Goal: Information Seeking & Learning: Learn about a topic

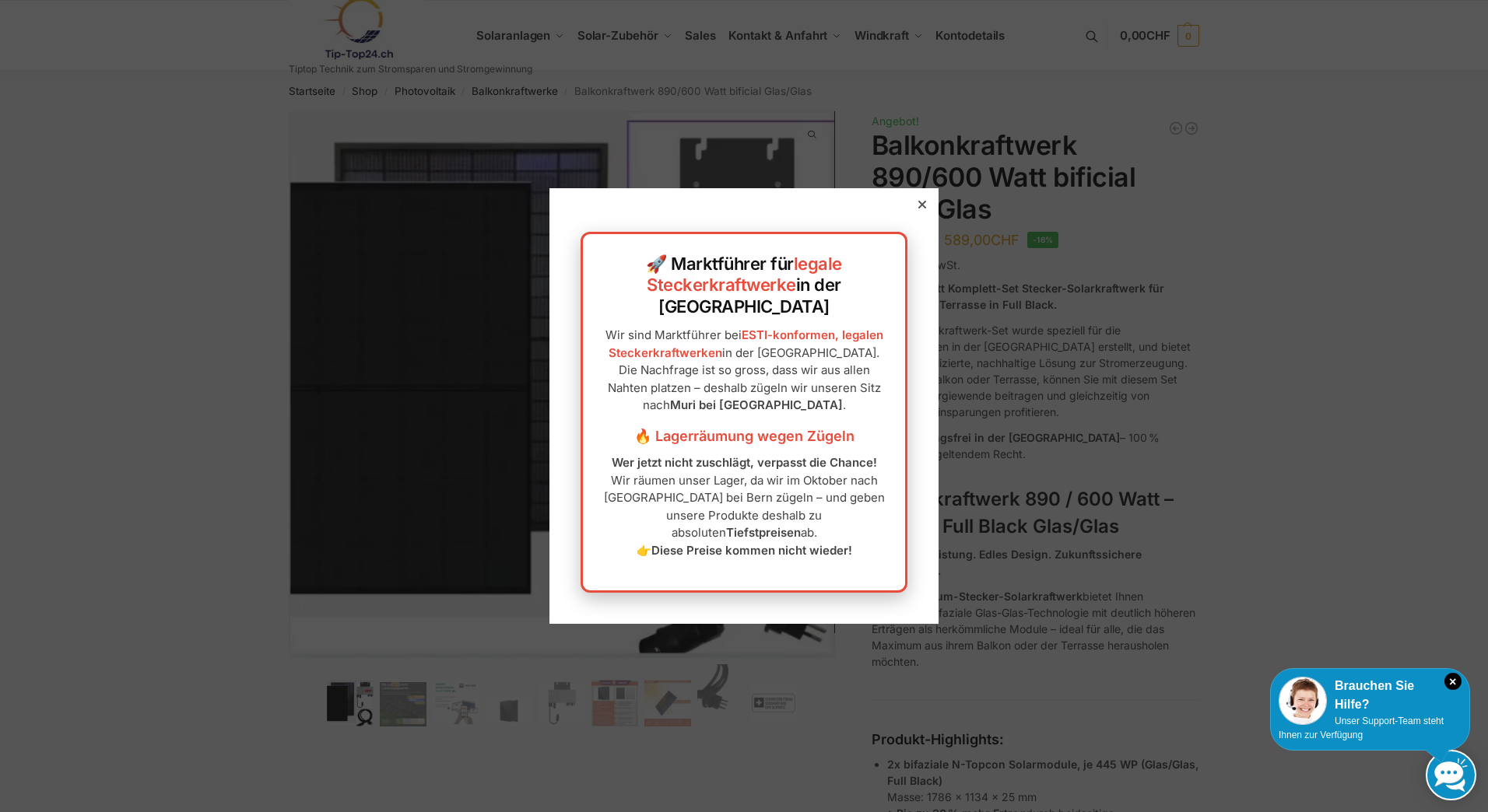
click at [918, 208] on icon at bounding box center [922, 205] width 8 height 8
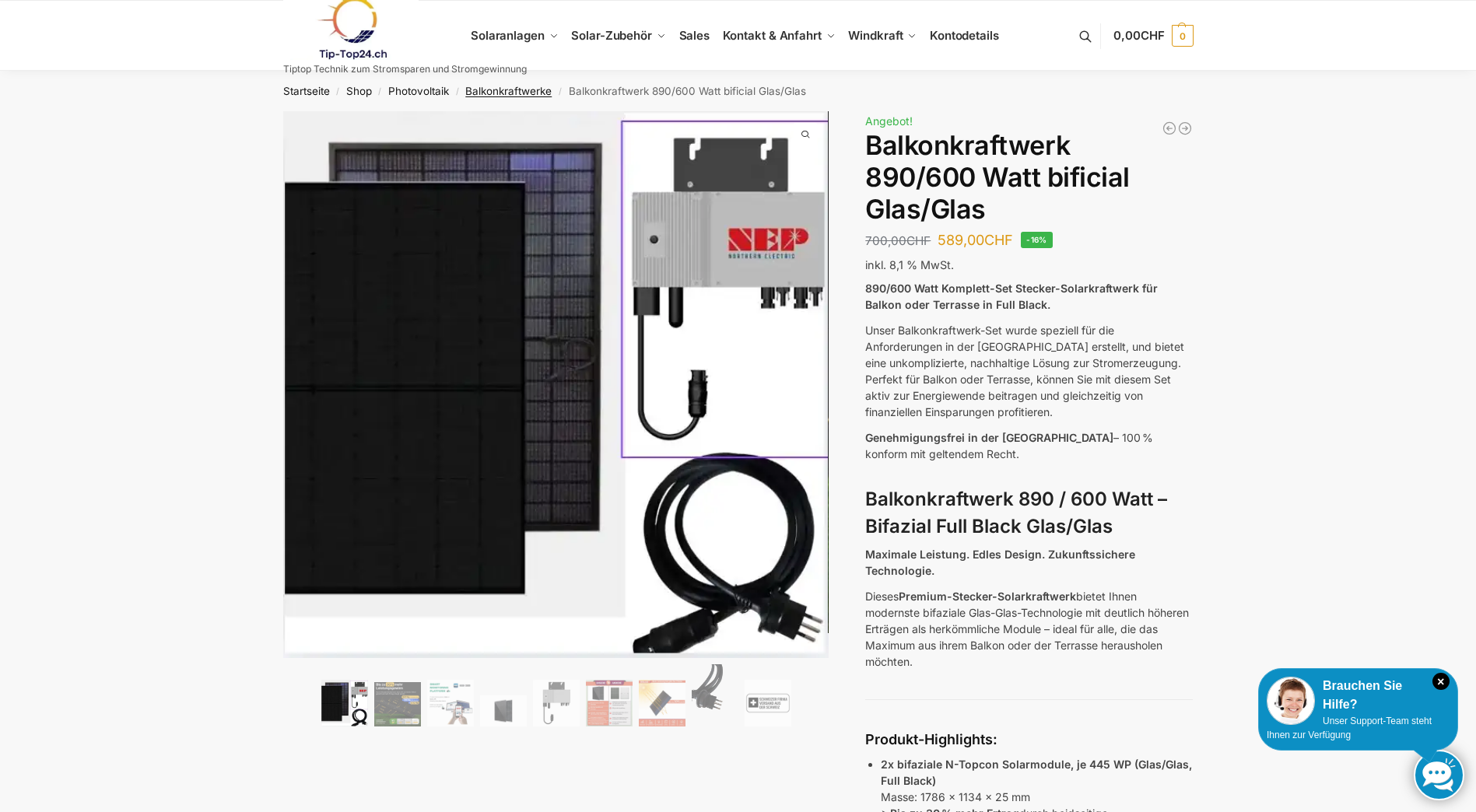
click at [512, 86] on link "Balkonkraftwerke" at bounding box center [508, 90] width 86 height 12
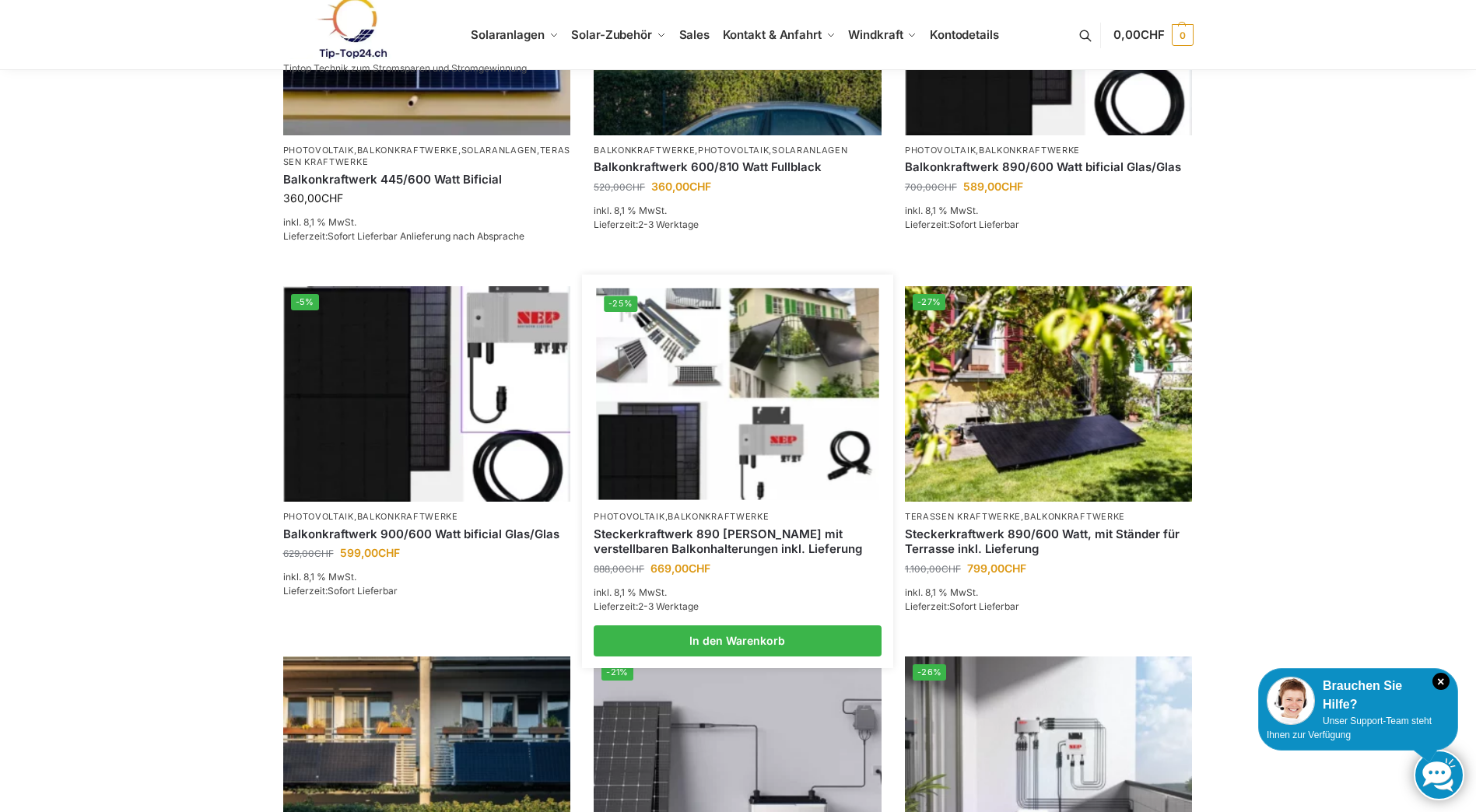
scroll to position [467, 0]
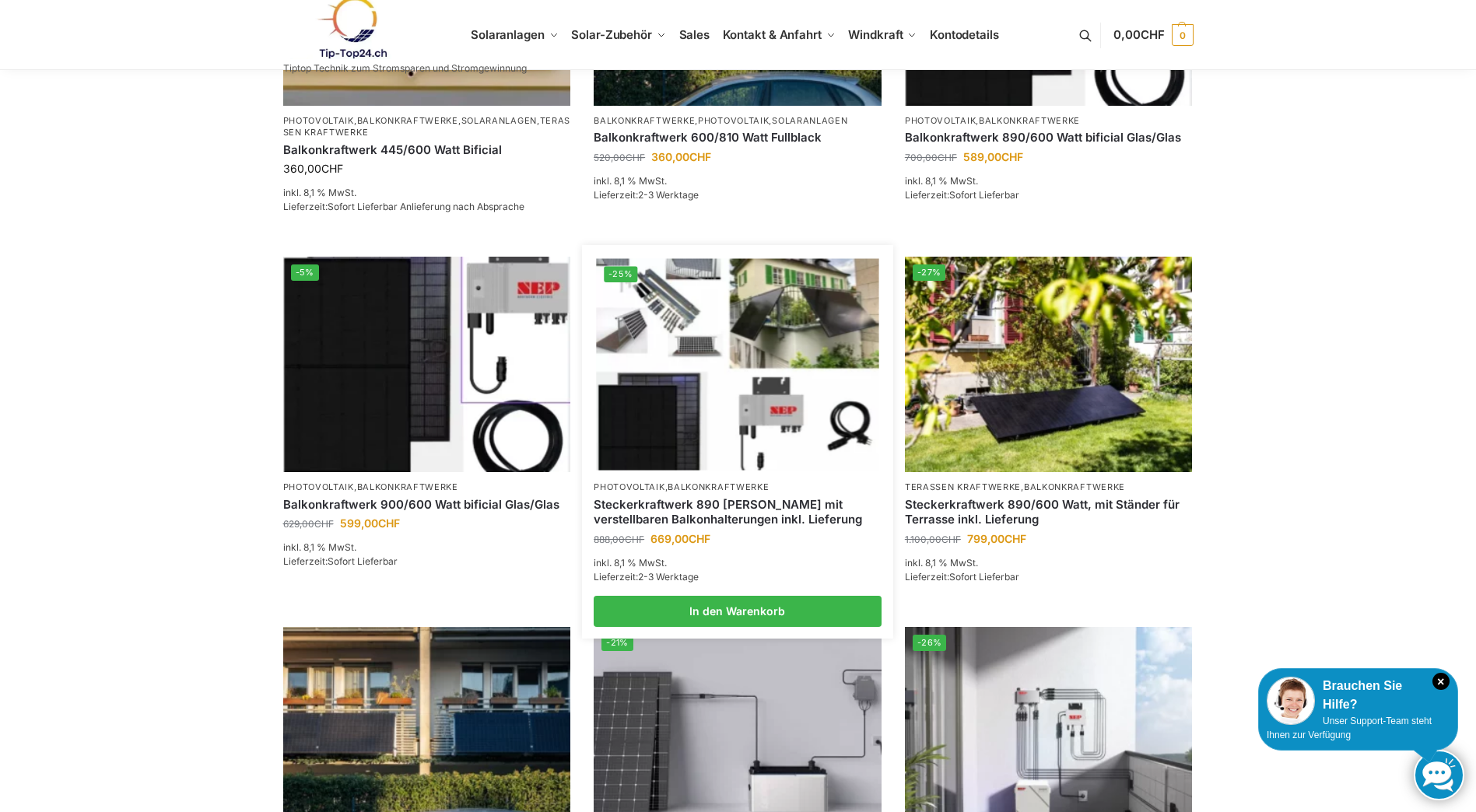
click at [719, 506] on link "Steckerkraftwerk 890 Watt mit verstellbaren Balkonhalterungen inkl. Lieferung" at bounding box center [738, 513] width 288 height 30
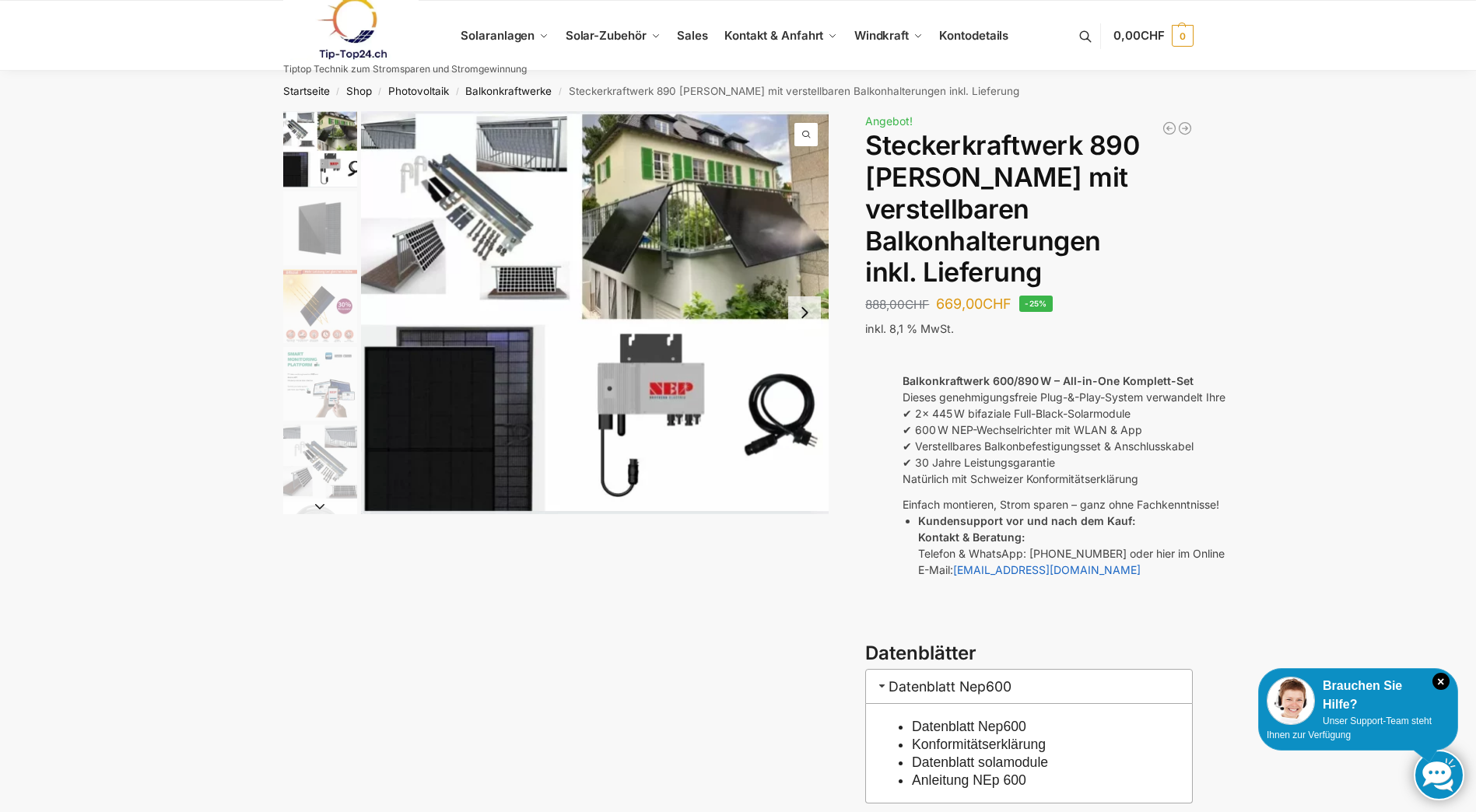
click at [954, 736] on link "Konformitätserklärung" at bounding box center [978, 744] width 134 height 15
click at [660, 248] on img "1 / 10" at bounding box center [595, 312] width 468 height 403
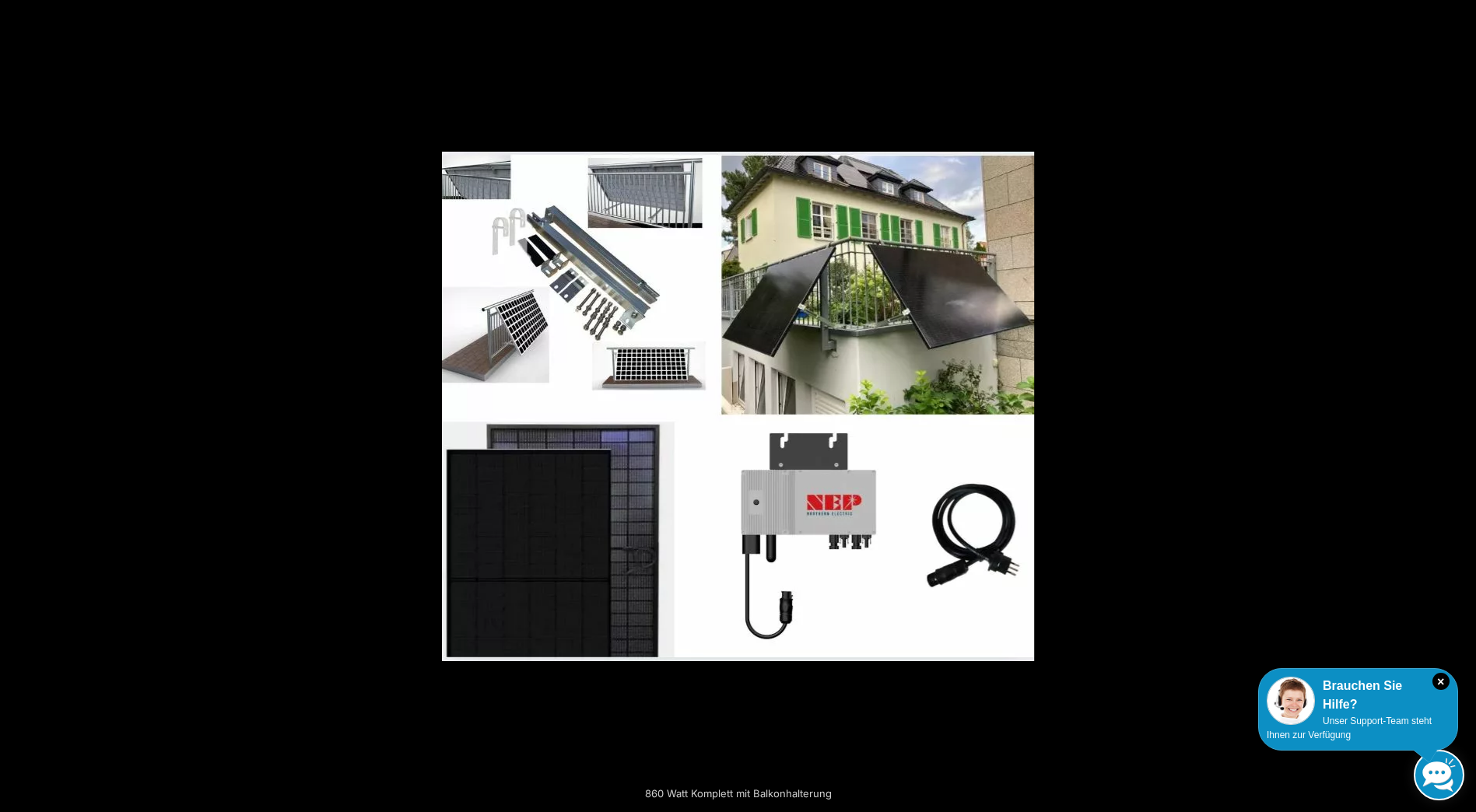
scroll to position [467, 0]
click at [566, 288] on img at bounding box center [738, 406] width 592 height 510
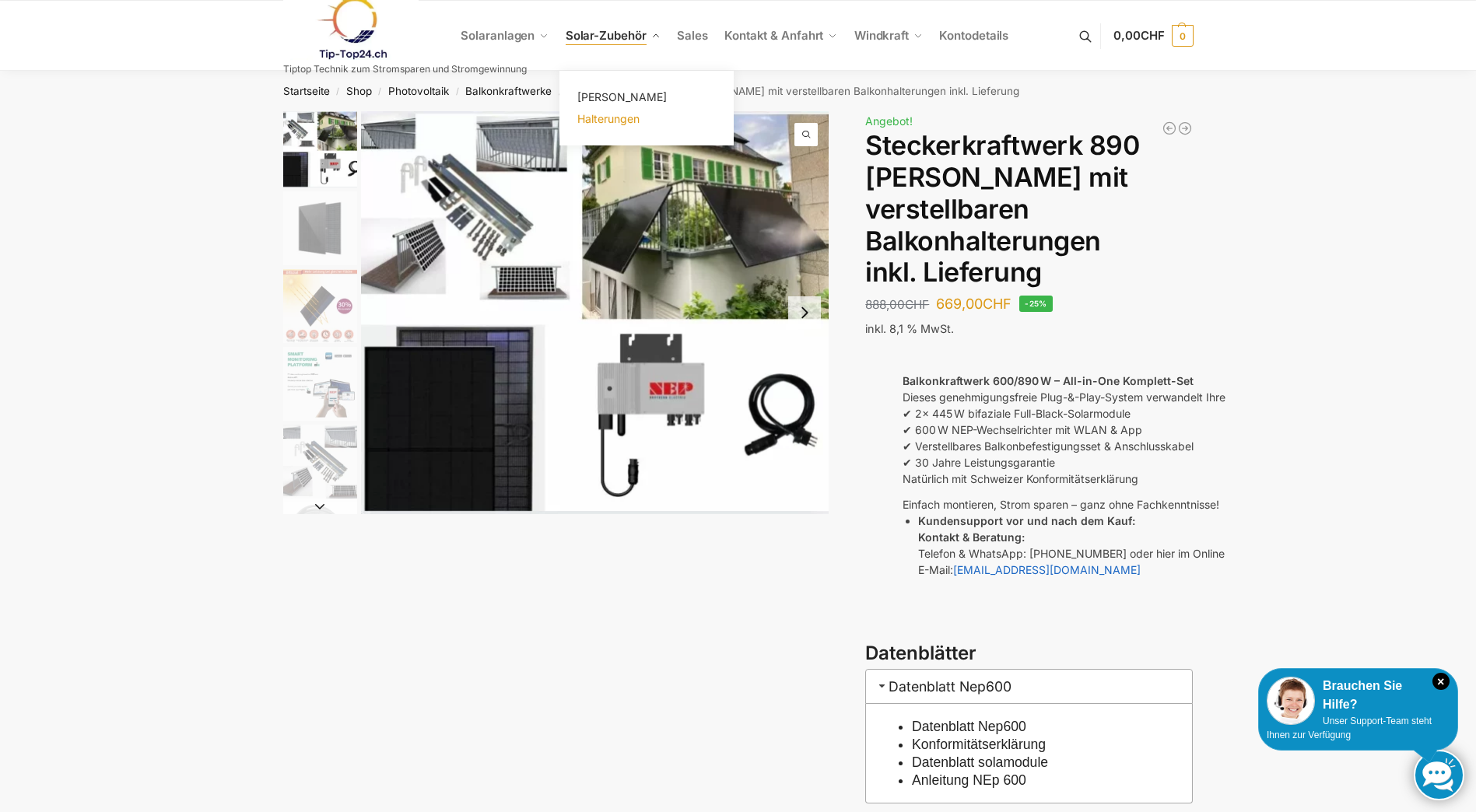
click at [610, 115] on span "Halterungen" at bounding box center [609, 118] width 63 height 13
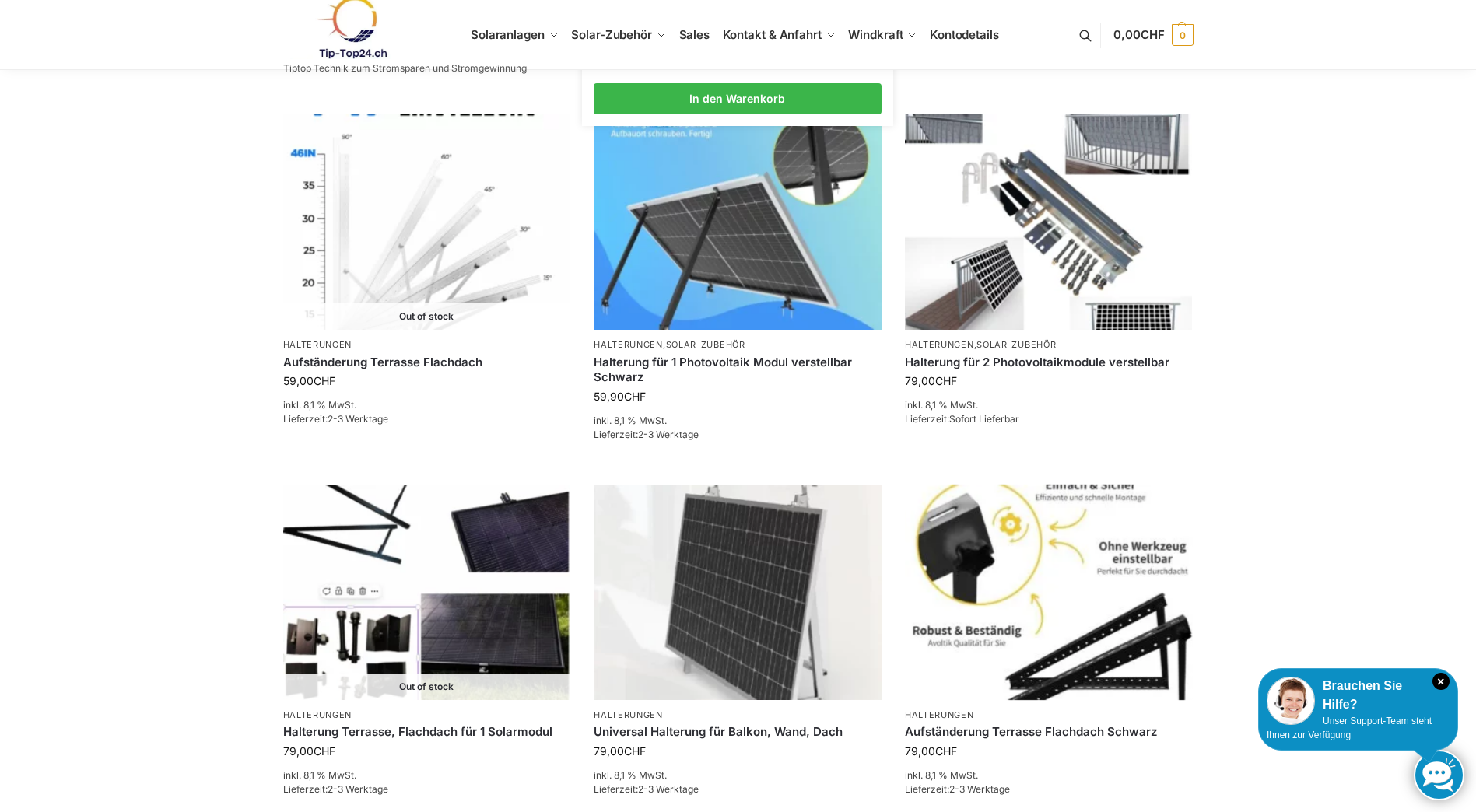
scroll to position [1244, 0]
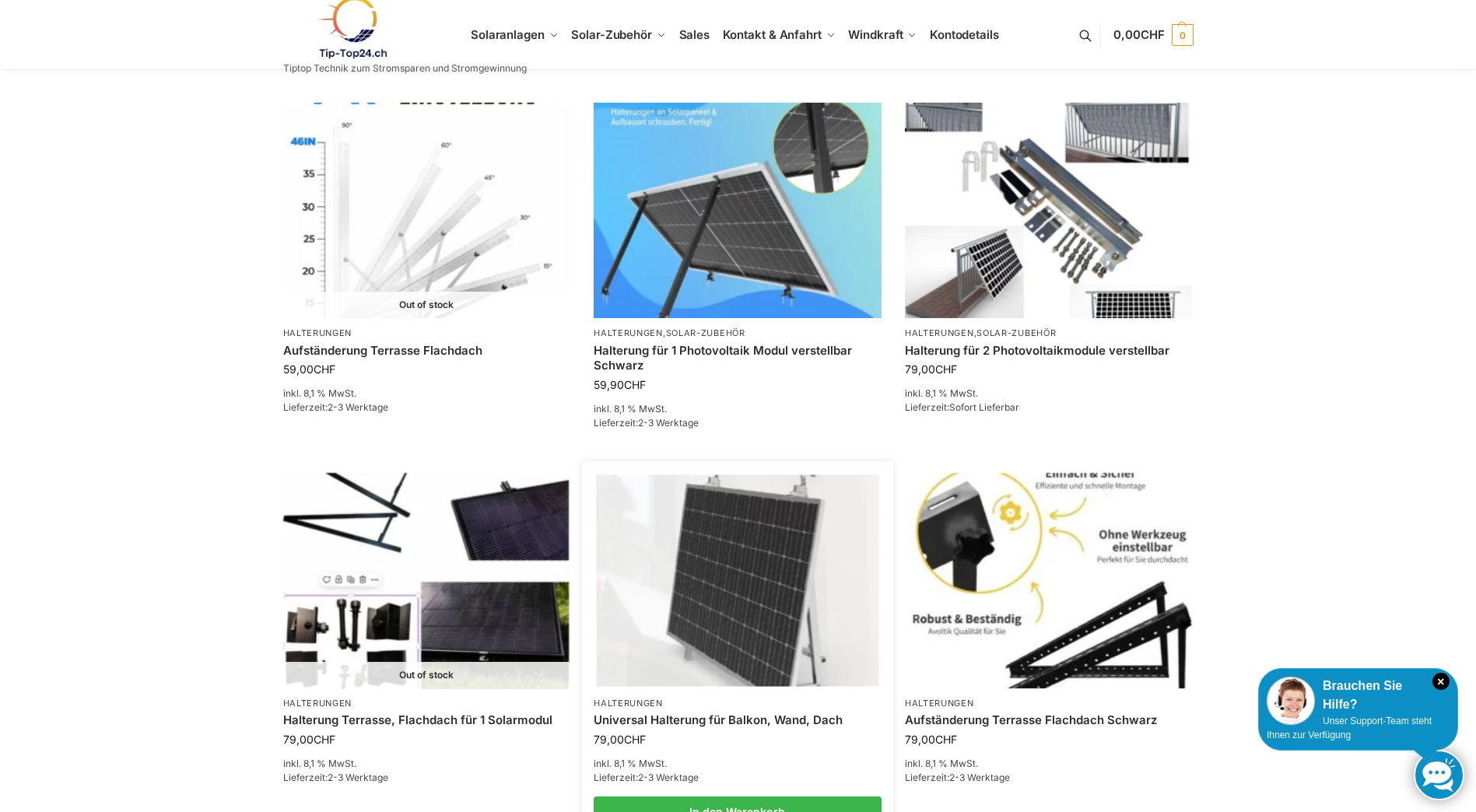
click at [737, 714] on link "Universal Halterung für Balkon, Wand, Dach" at bounding box center [738, 720] width 288 height 15
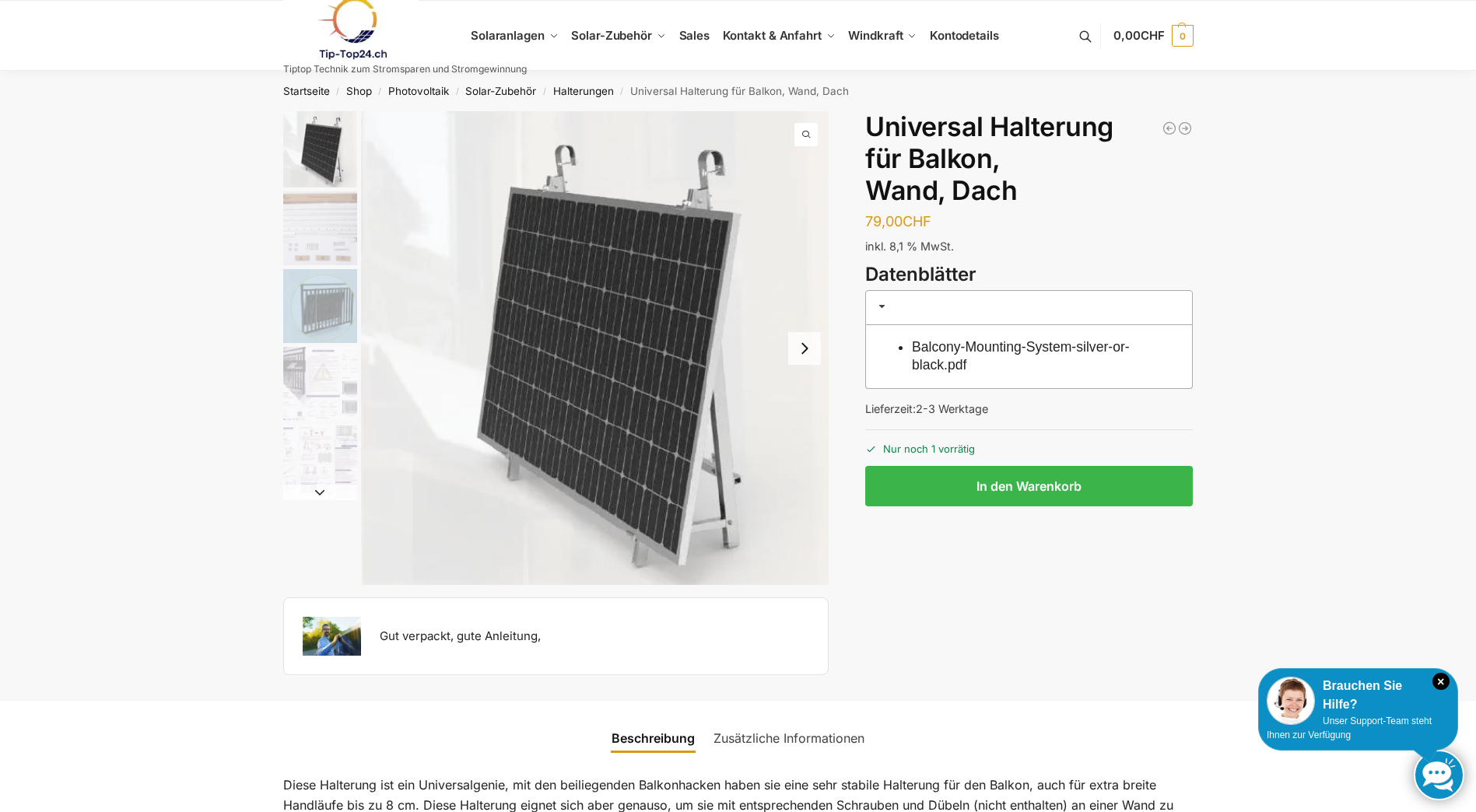
click at [314, 227] on img "2 / 5" at bounding box center [320, 228] width 74 height 74
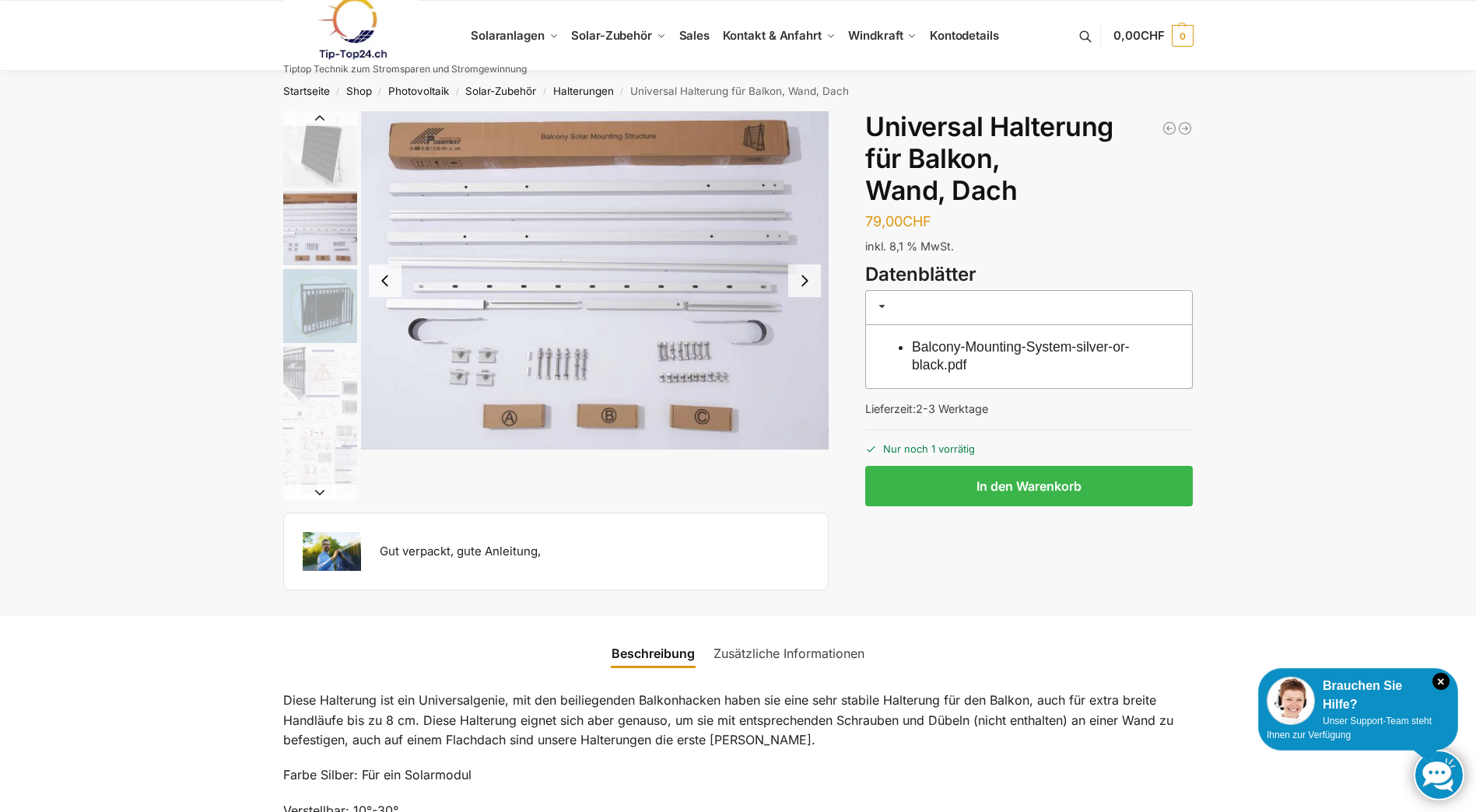
click at [333, 318] on img "3 / 5" at bounding box center [320, 306] width 74 height 74
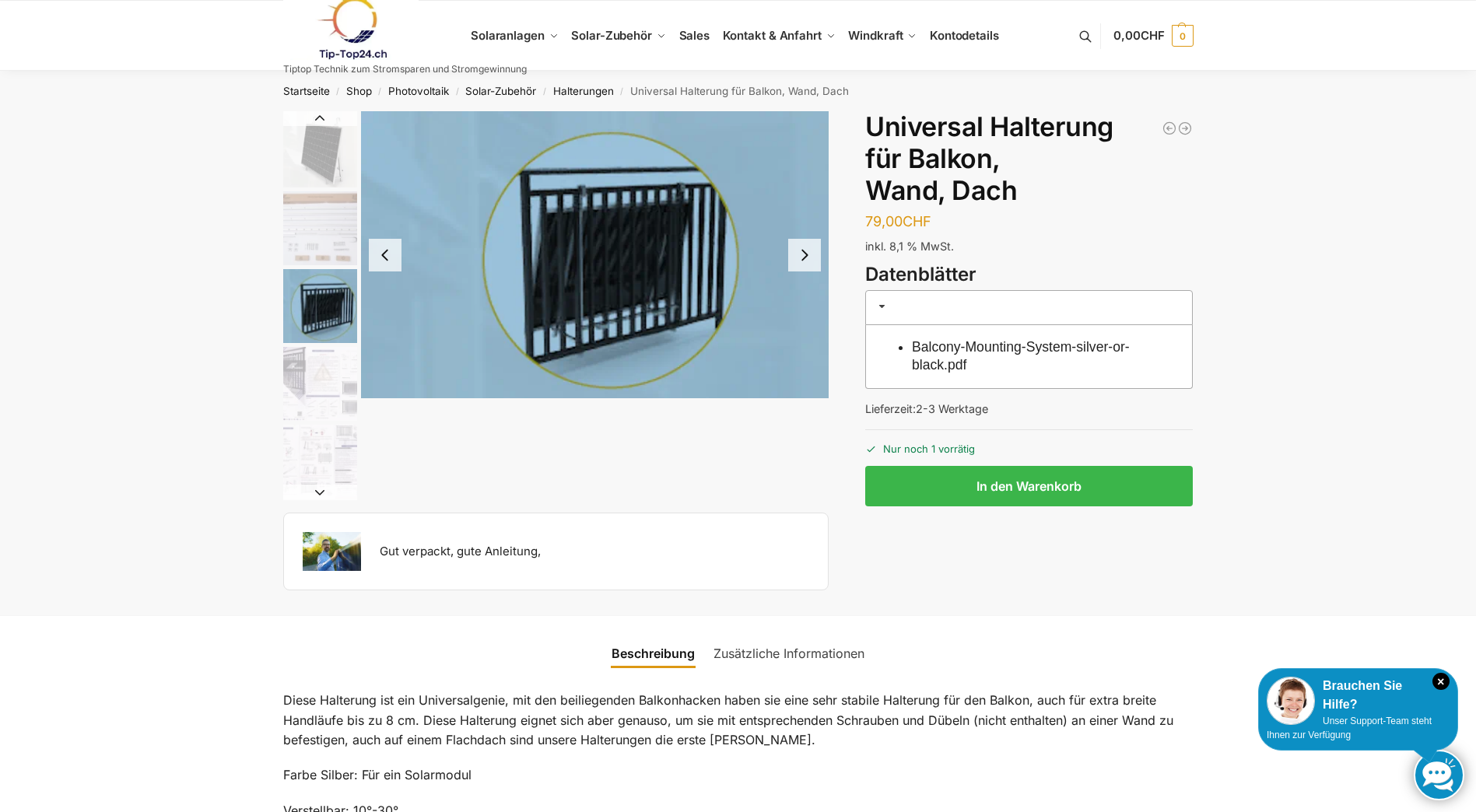
click at [323, 363] on img "4 / 5" at bounding box center [320, 384] width 74 height 74
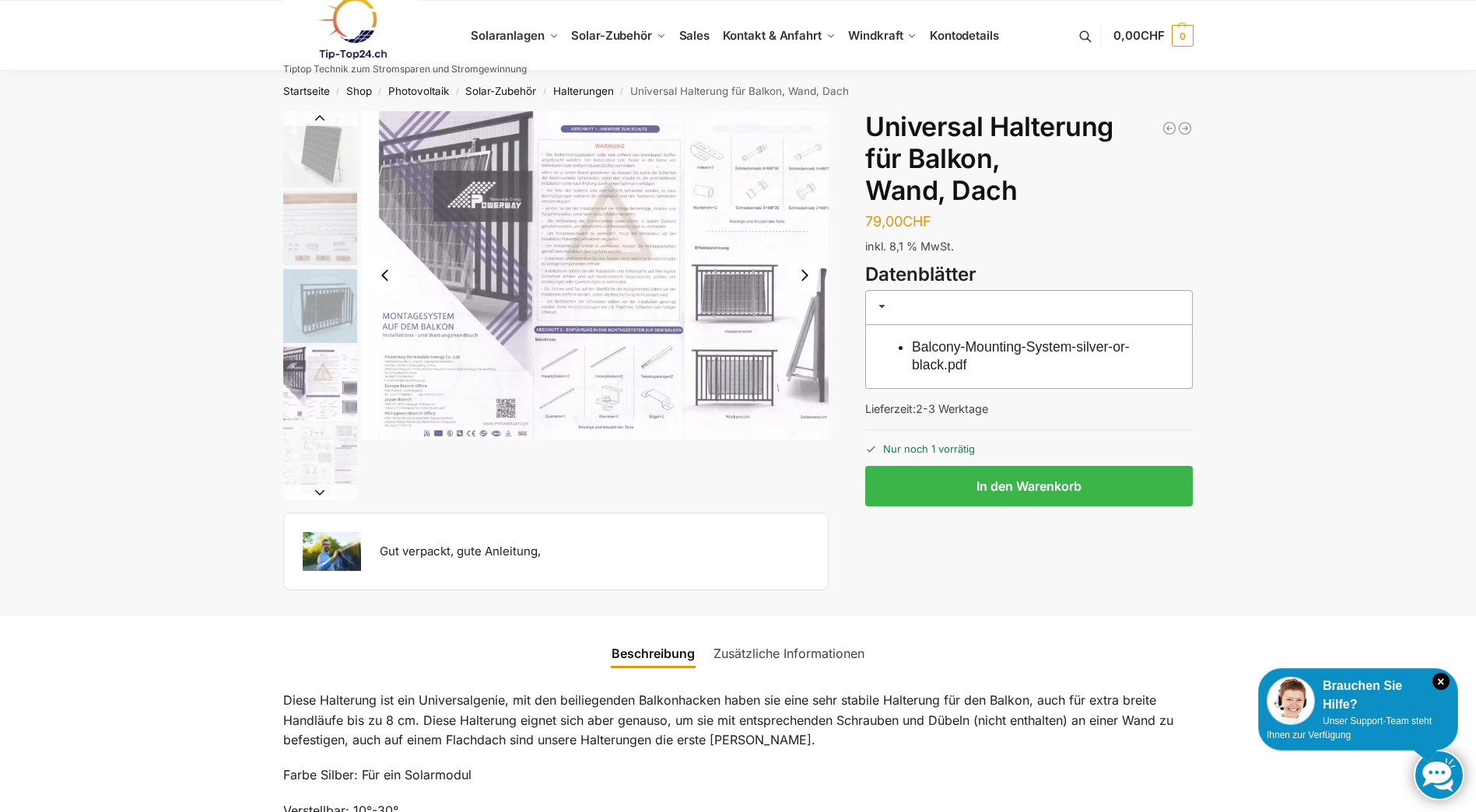
click at [319, 442] on img "5 / 5" at bounding box center [320, 461] width 74 height 74
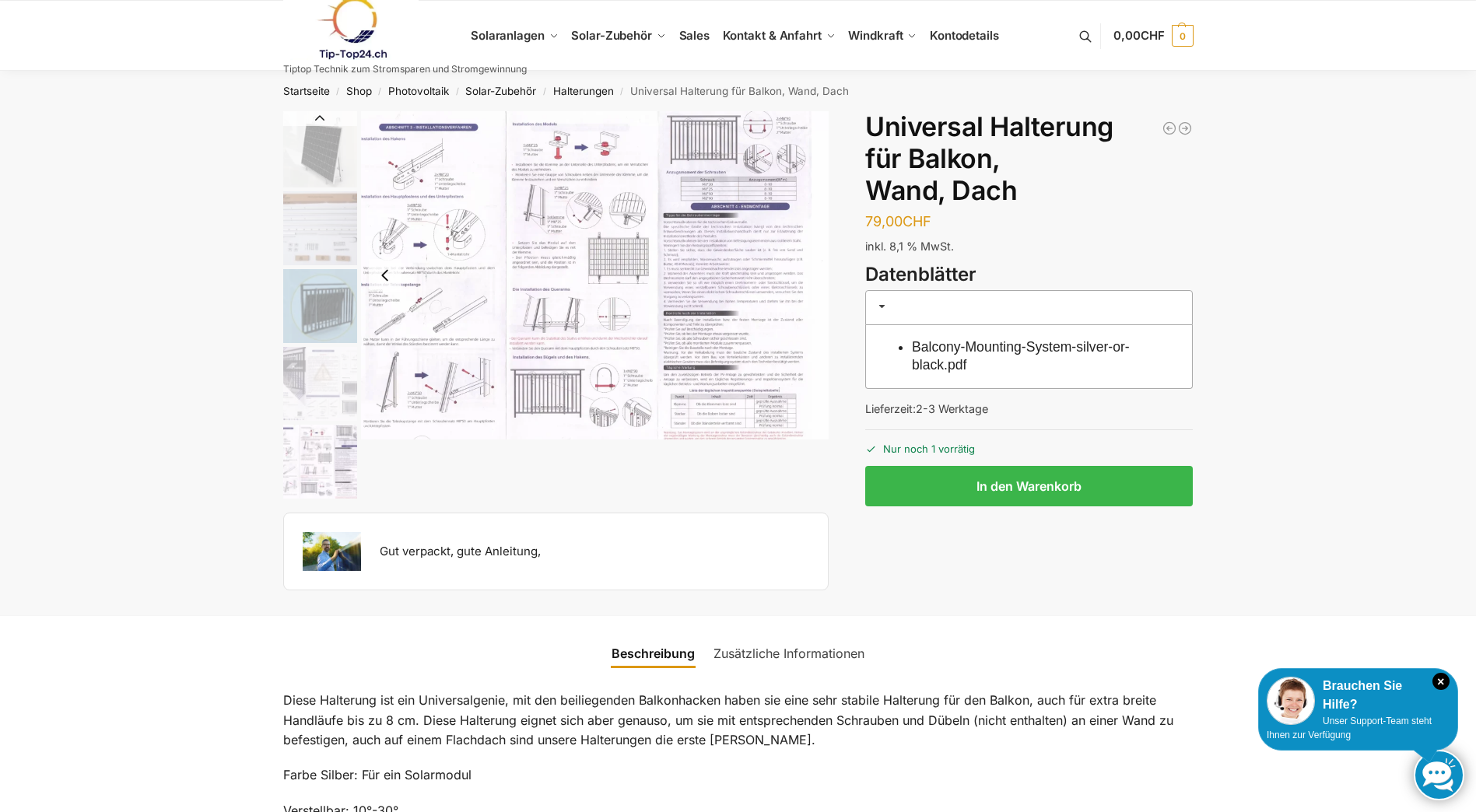
click at [447, 330] on img "5 / 5" at bounding box center [595, 275] width 468 height 328
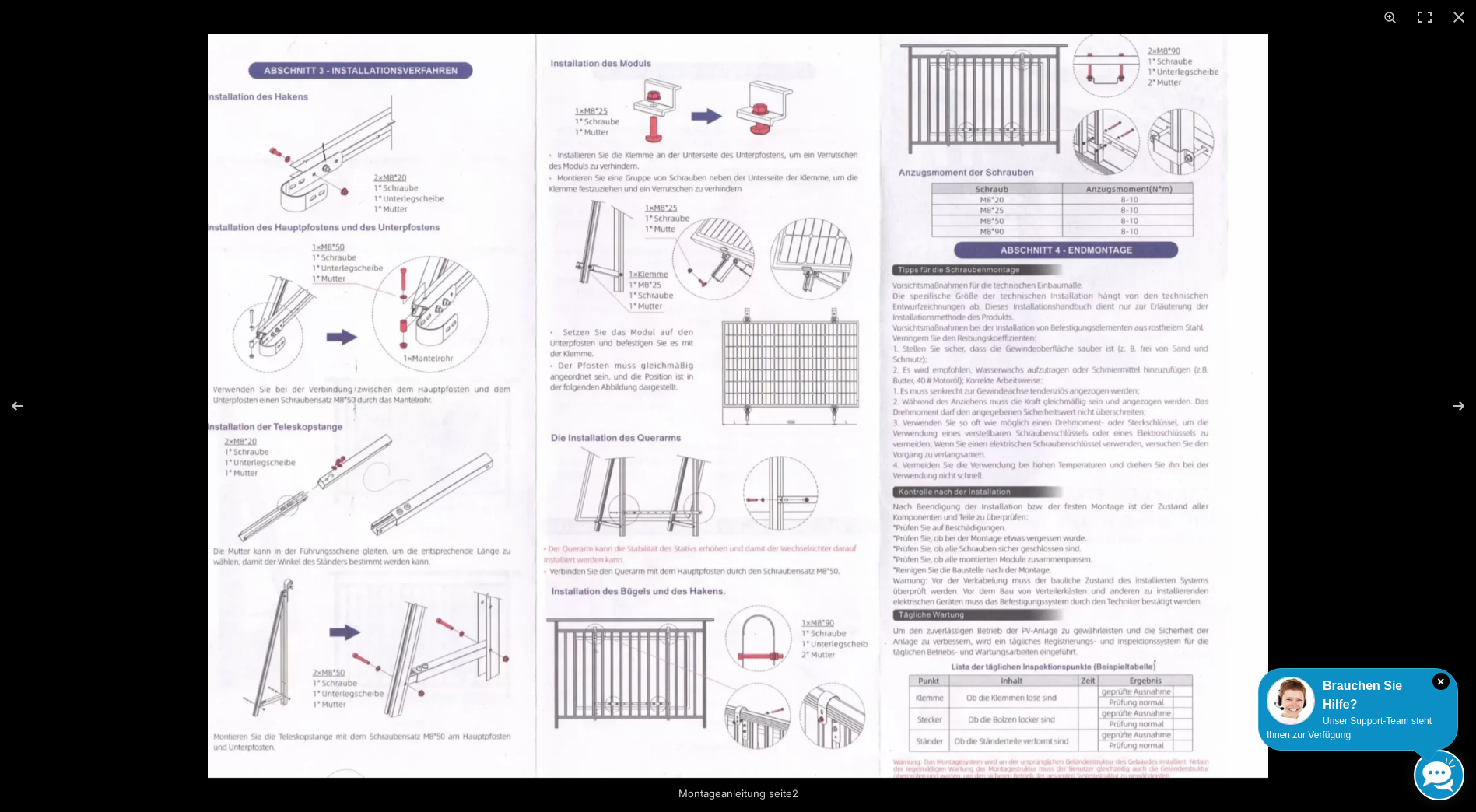
click at [641, 312] on img at bounding box center [738, 406] width 1061 height 744
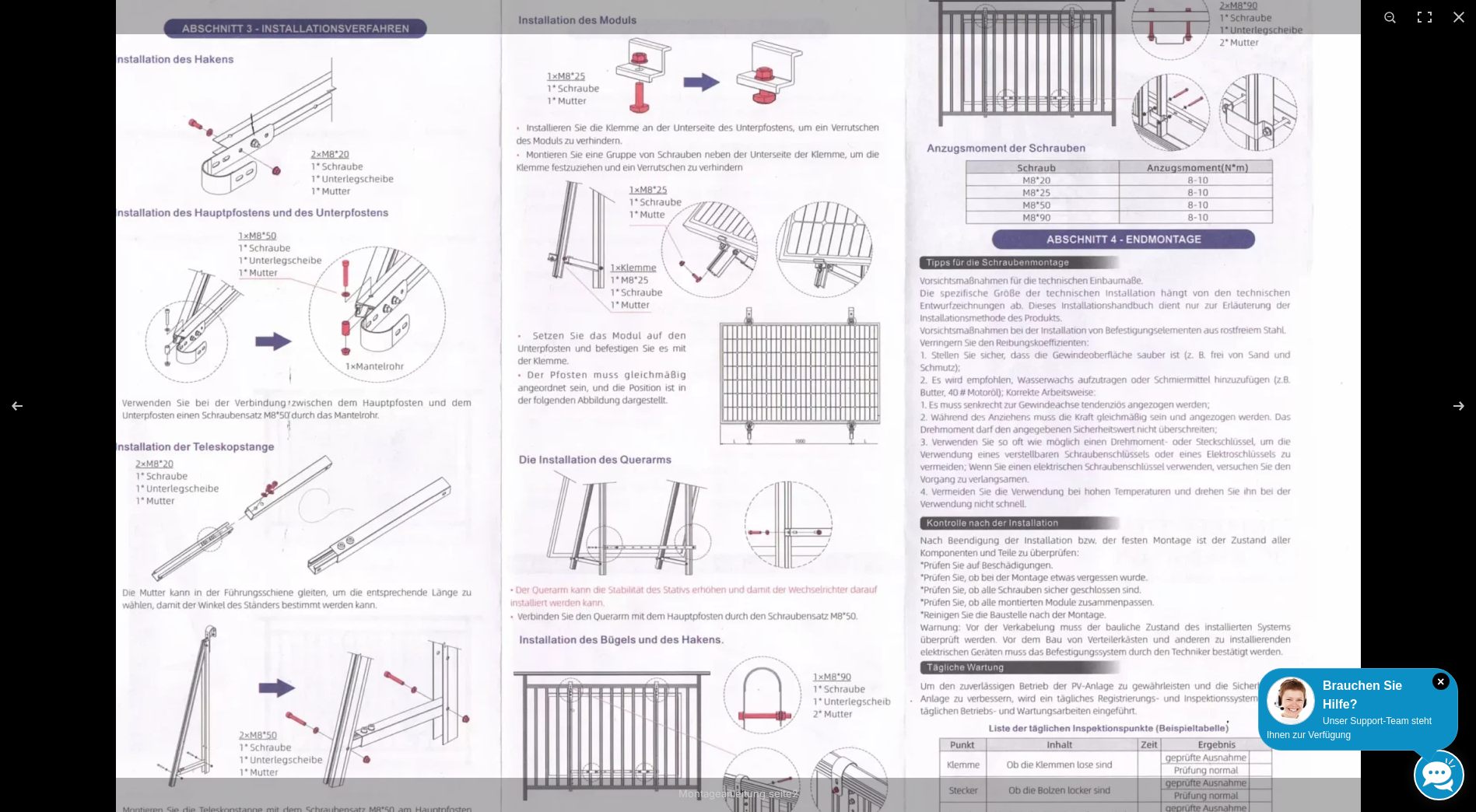
click at [641, 312] on img at bounding box center [738, 422] width 1245 height 873
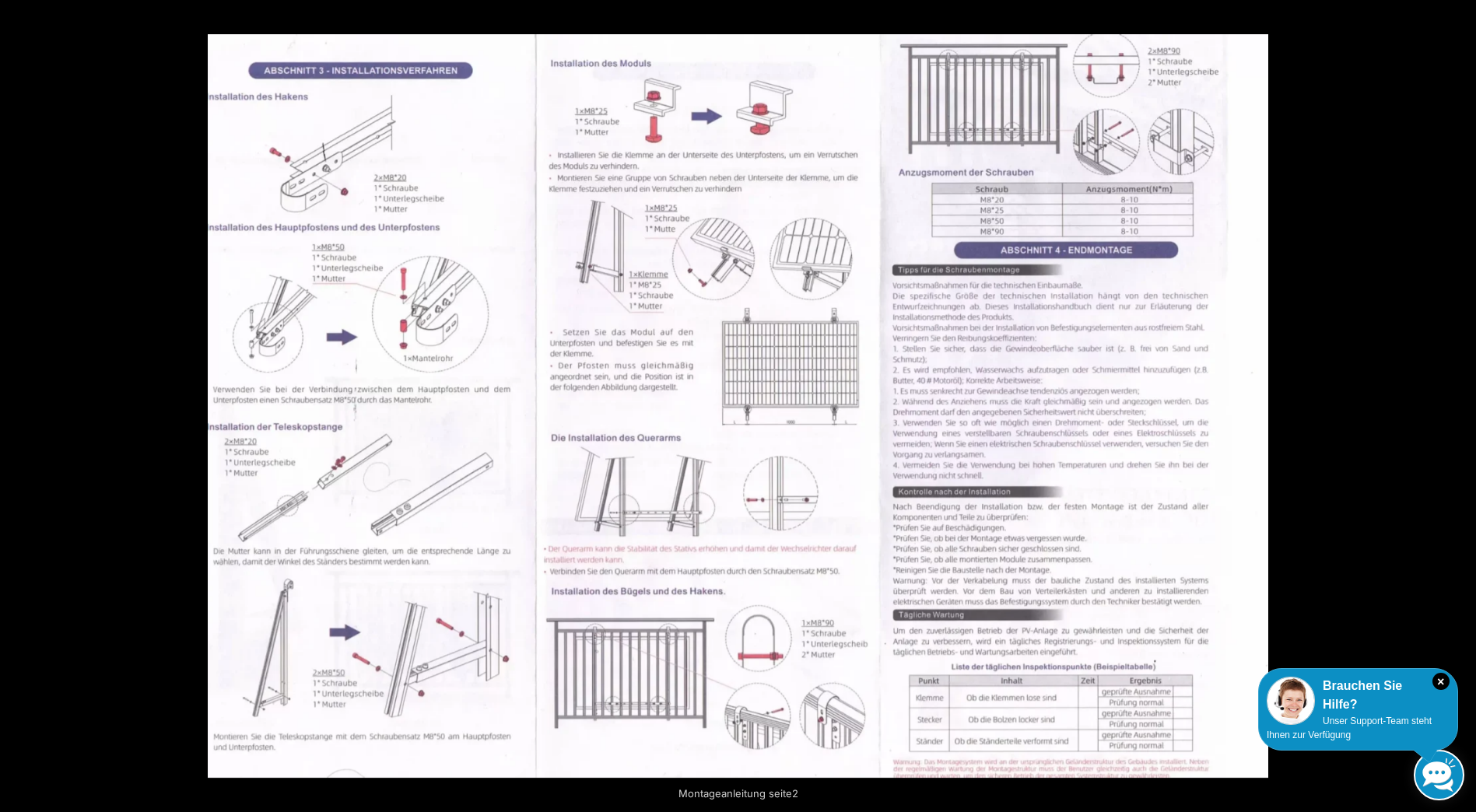
click at [641, 314] on img at bounding box center [738, 406] width 1061 height 744
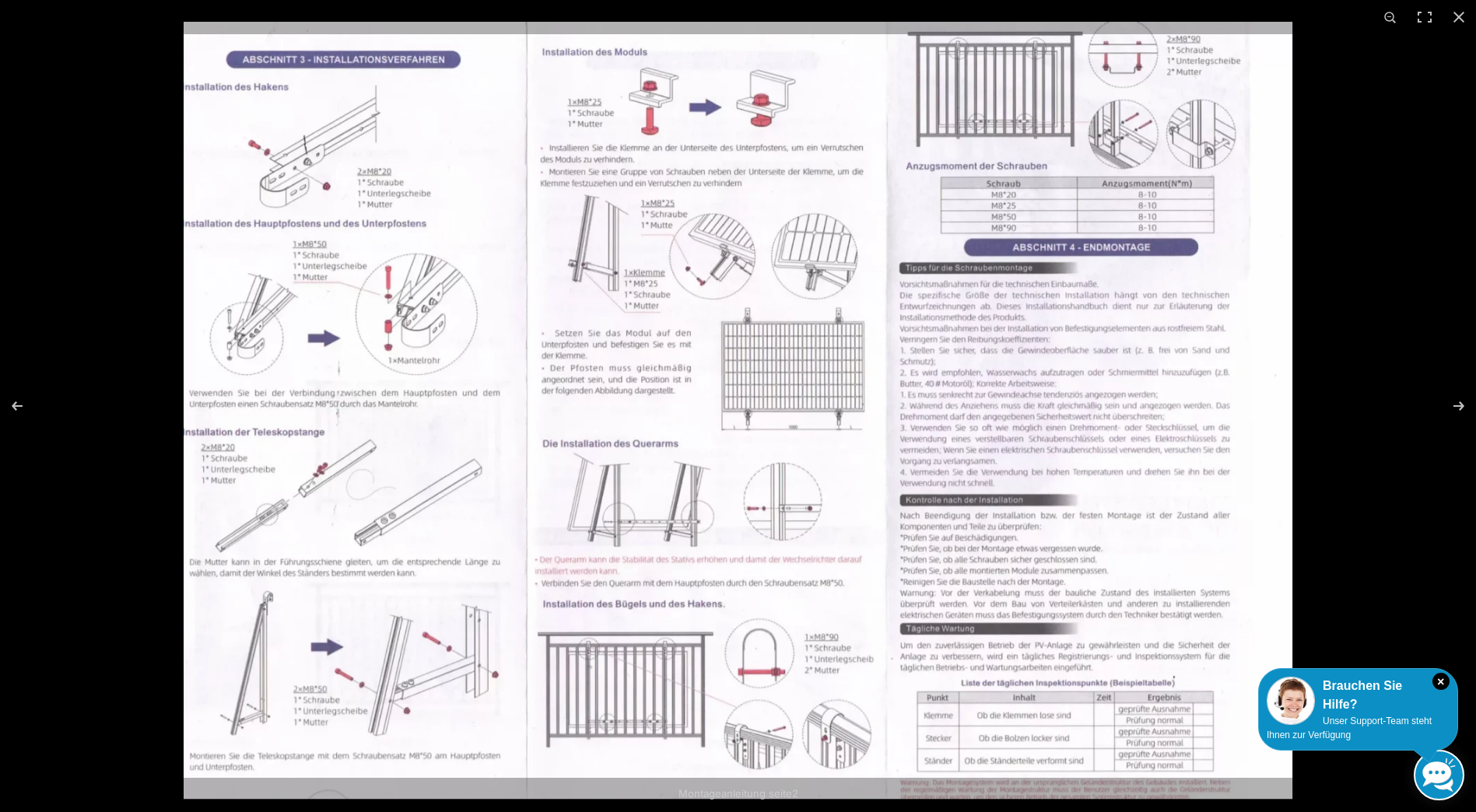
click at [641, 314] on img at bounding box center [738, 410] width 1109 height 778
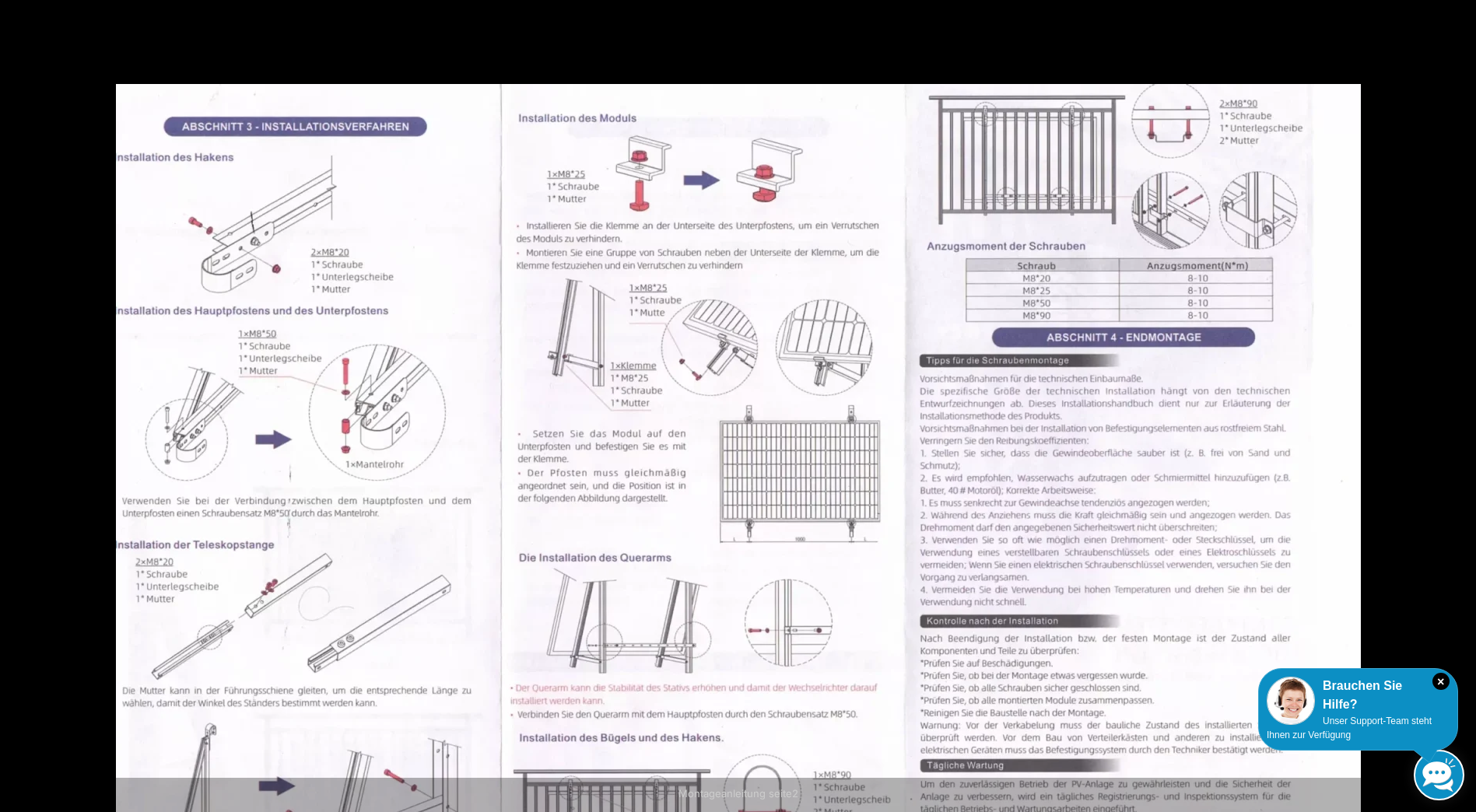
click at [352, 550] on img at bounding box center [738, 520] width 1245 height 873
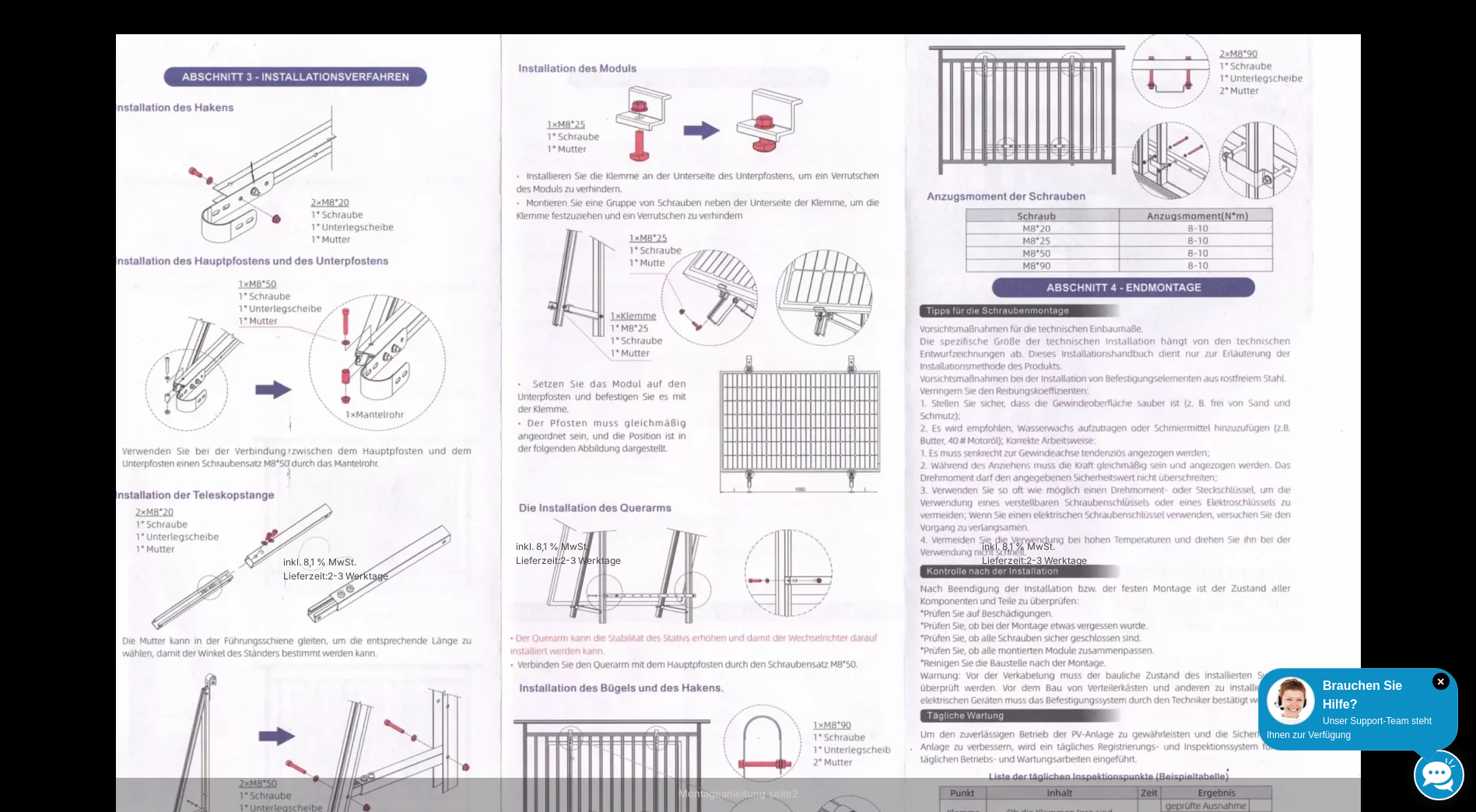
scroll to position [820, 0]
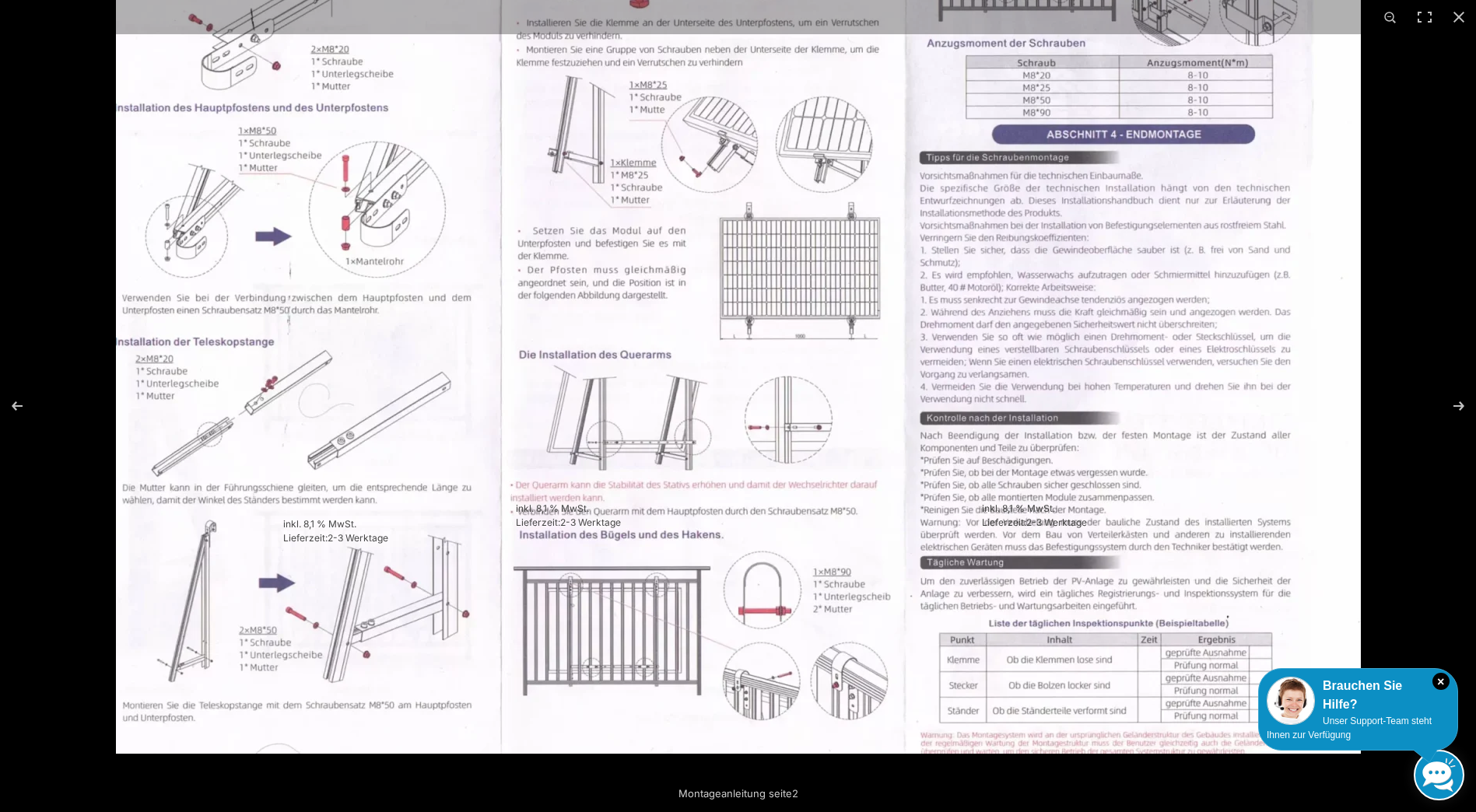
click at [503, 372] on img at bounding box center [738, 316] width 1245 height 873
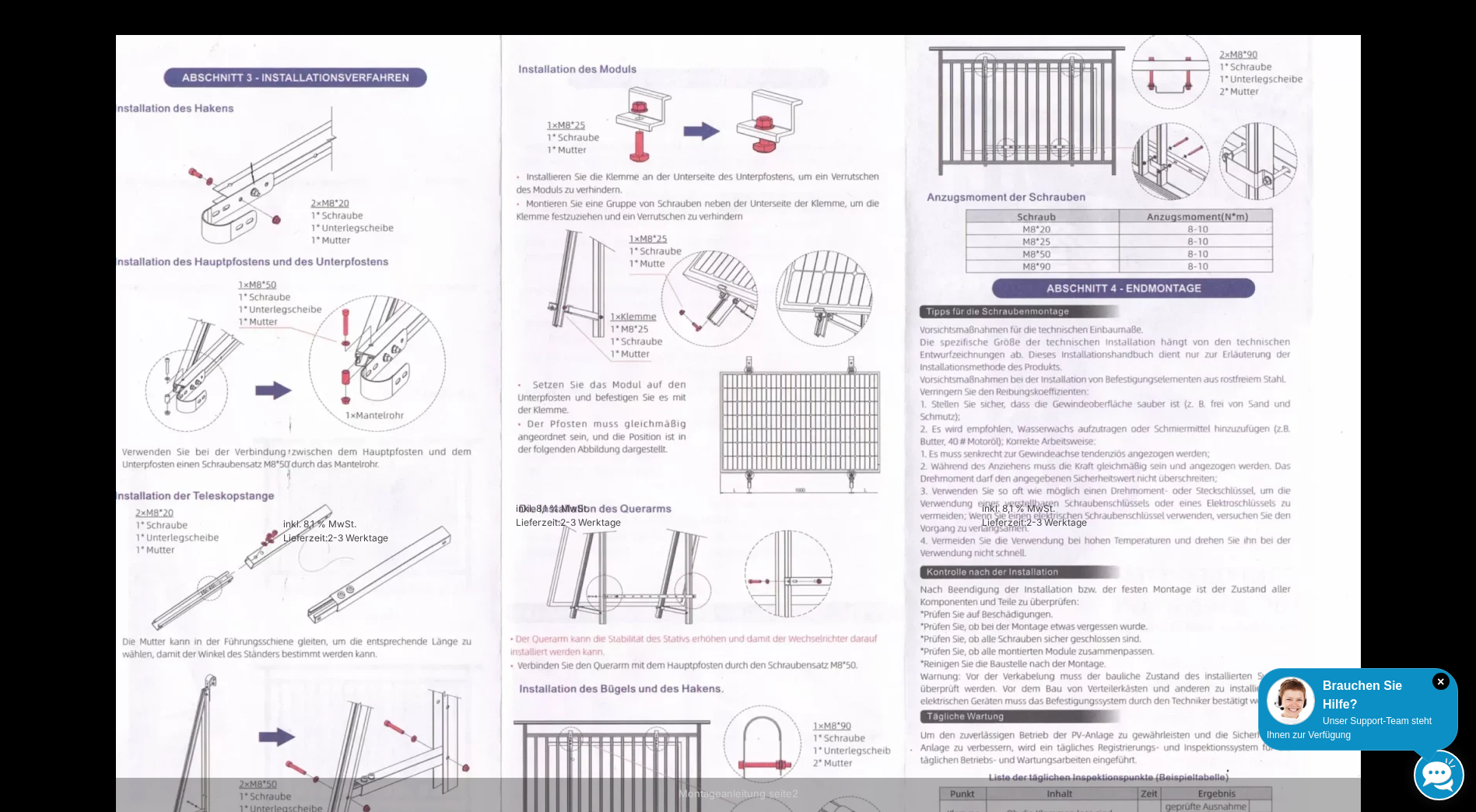
click at [802, 520] on img at bounding box center [738, 471] width 1245 height 873
click at [380, 373] on img at bounding box center [738, 470] width 1245 height 873
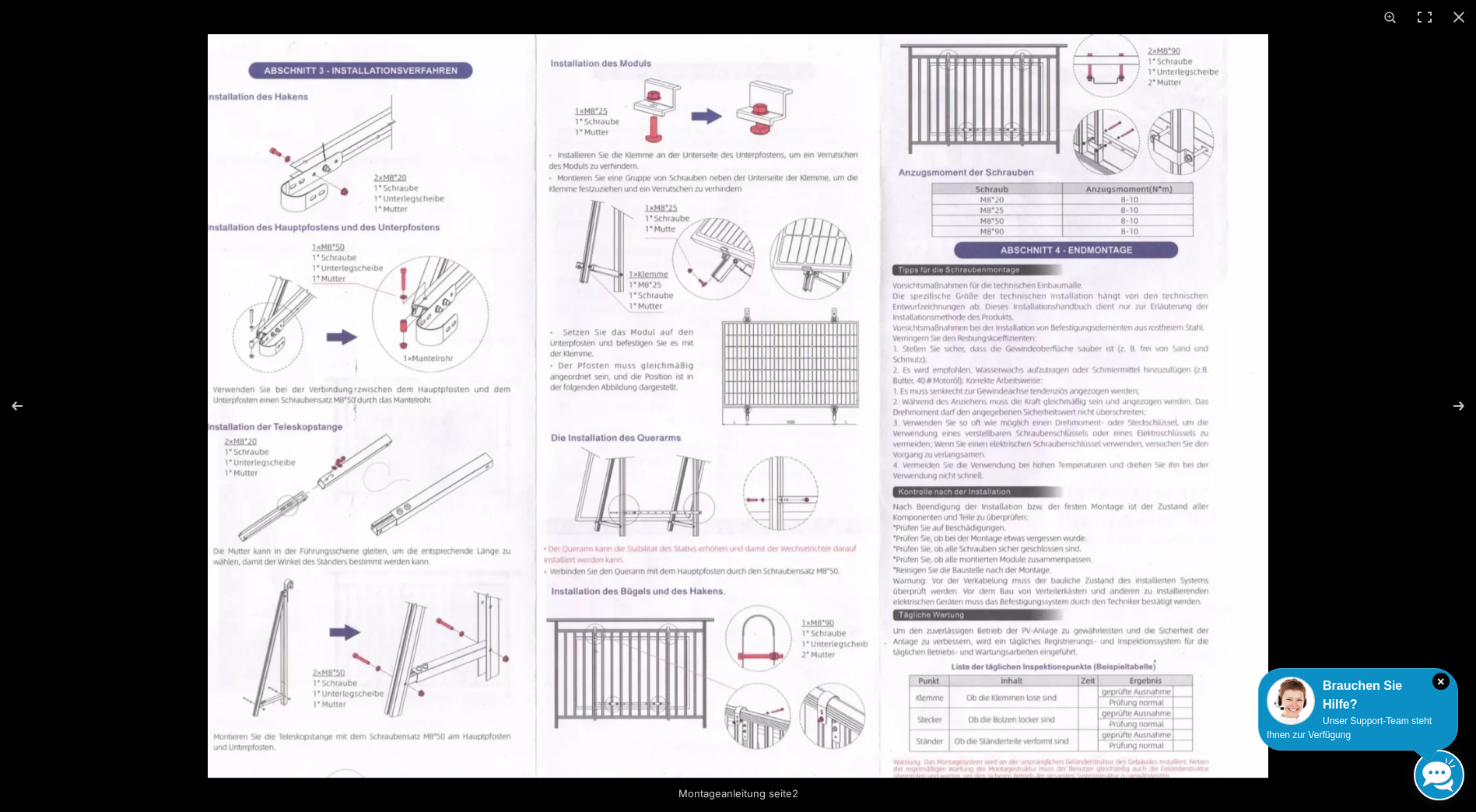
click at [380, 373] on img at bounding box center [738, 406] width 1061 height 744
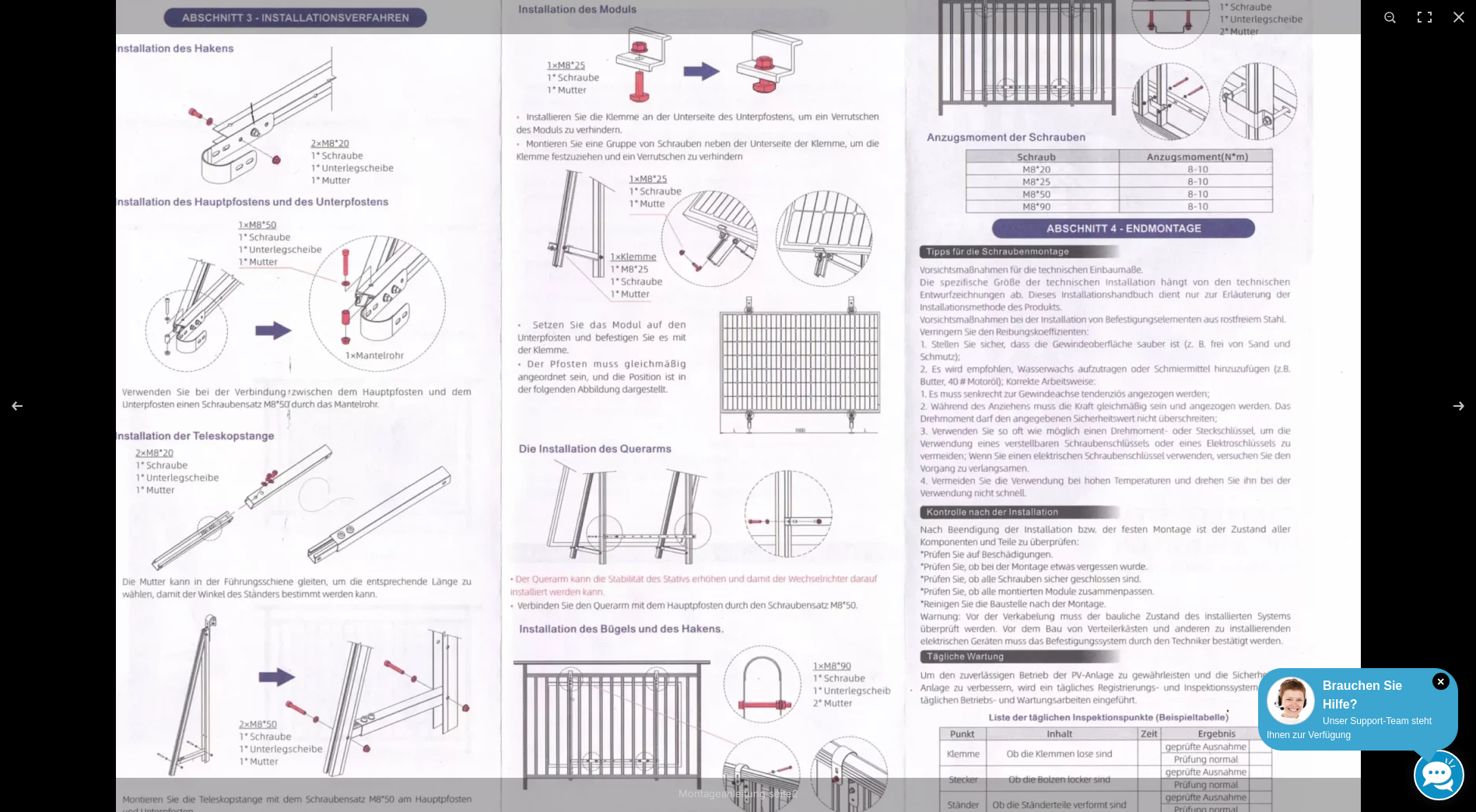
click at [1375, 728] on div "× Brauchen Sie Hilfe? Unser Support-Team steht Ihnen zur Verfügung" at bounding box center [1358, 709] width 200 height 82
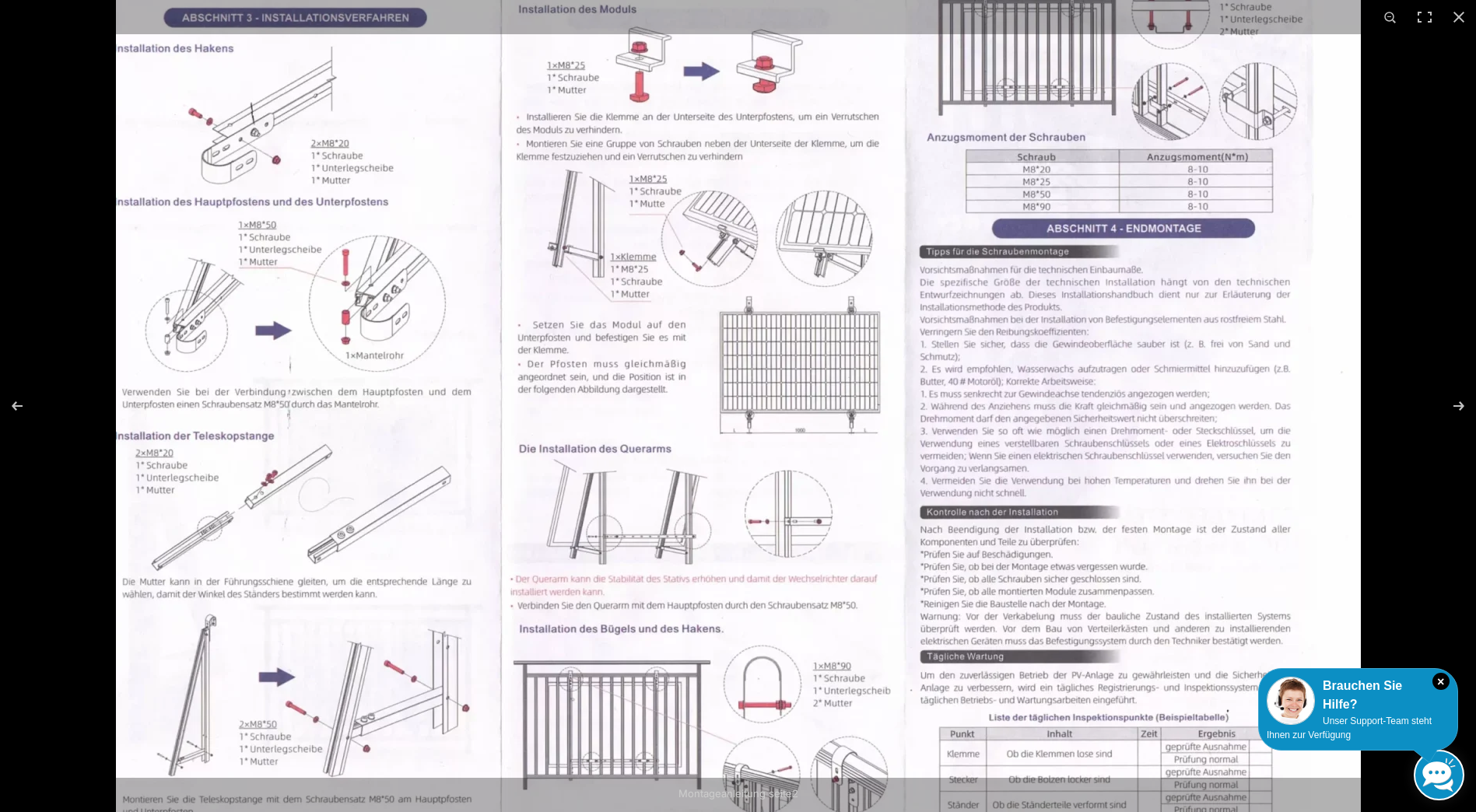
scroll to position [467, 0]
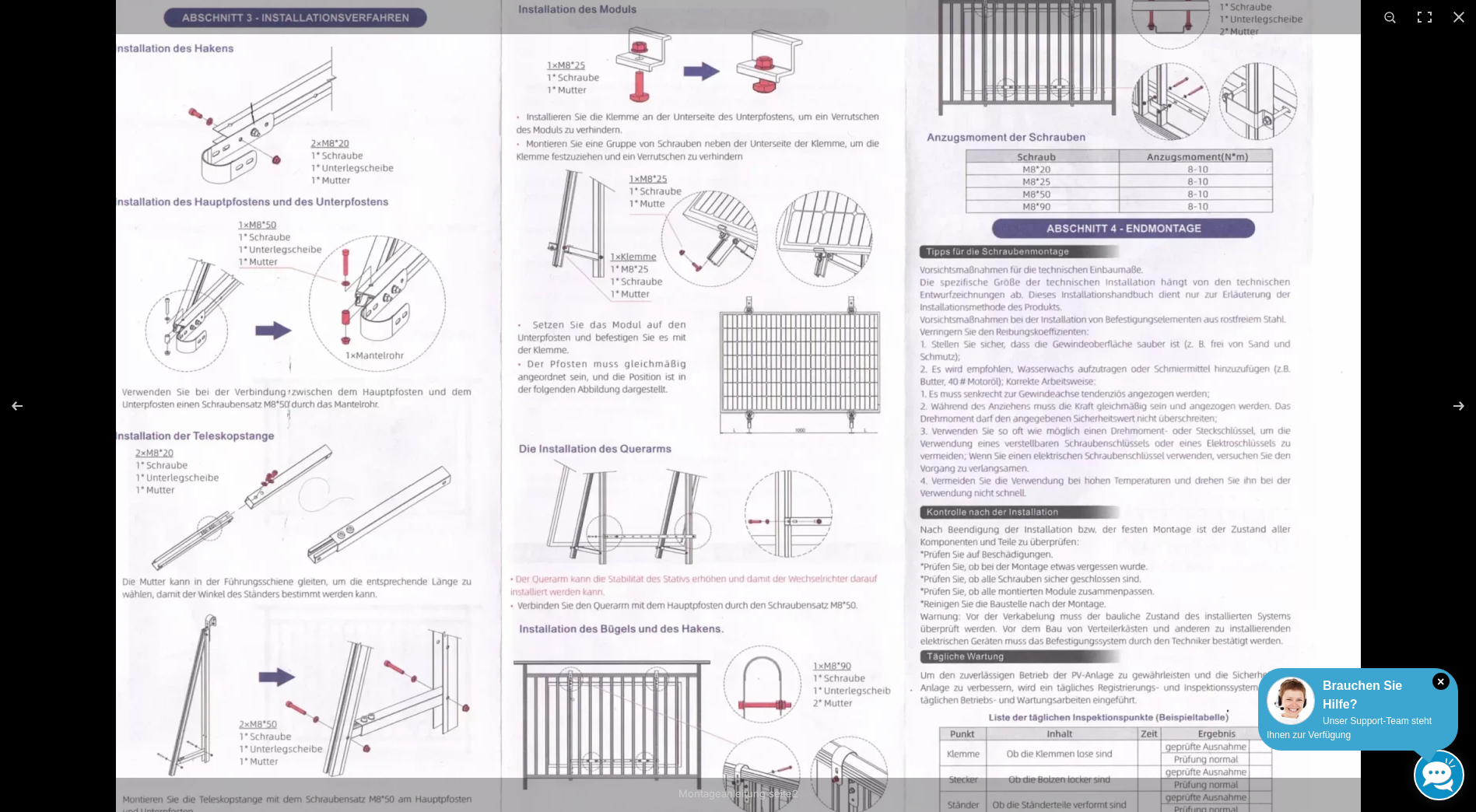
click at [1346, 714] on div "× Brauchen Sie Hilfe? Unser Support-Team steht Ihnen zur Verfügung" at bounding box center [1358, 709] width 200 height 82
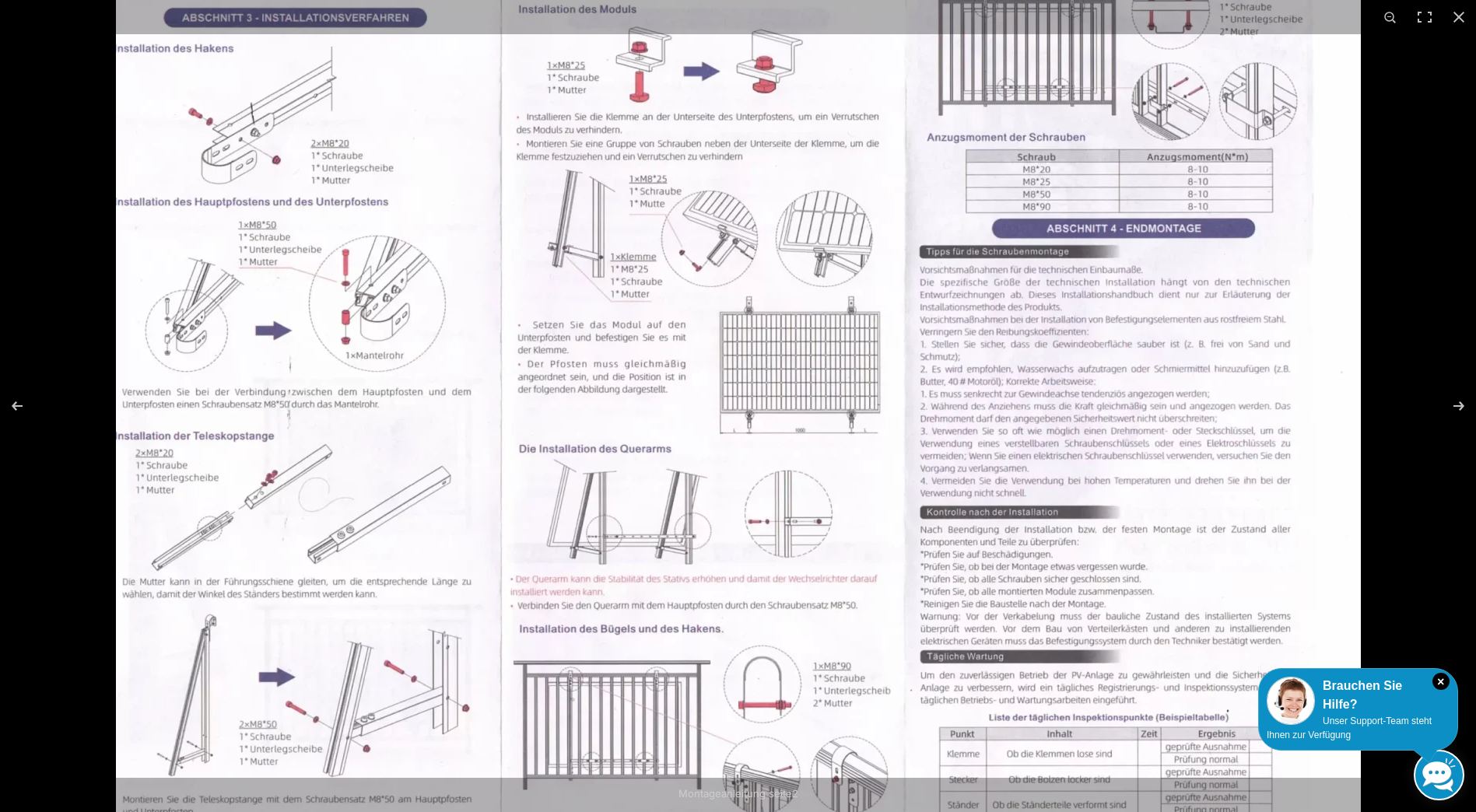
click at [1446, 776] on link at bounding box center [1439, 774] width 50 height 50
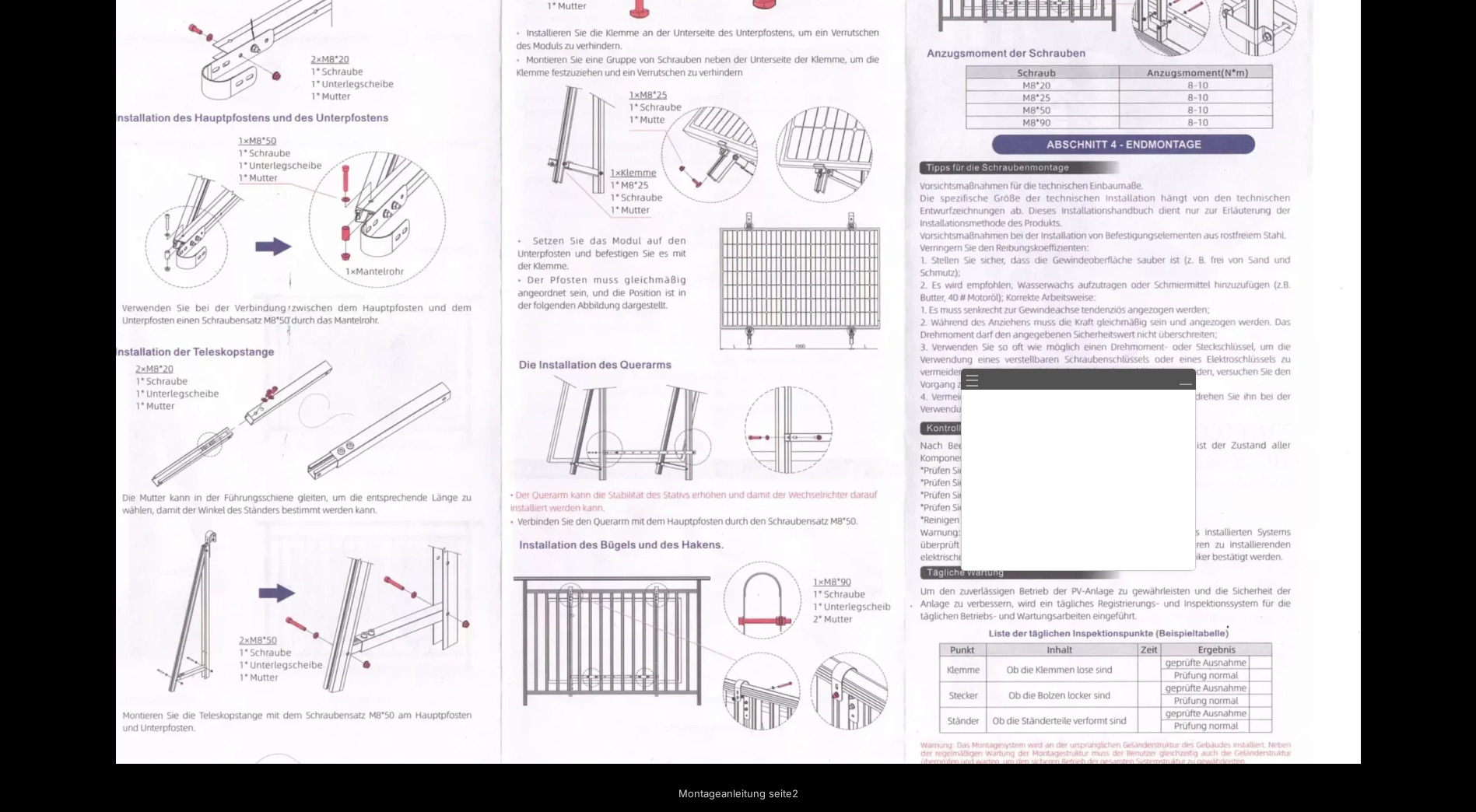
click at [574, 148] on img at bounding box center [738, 327] width 1245 height 873
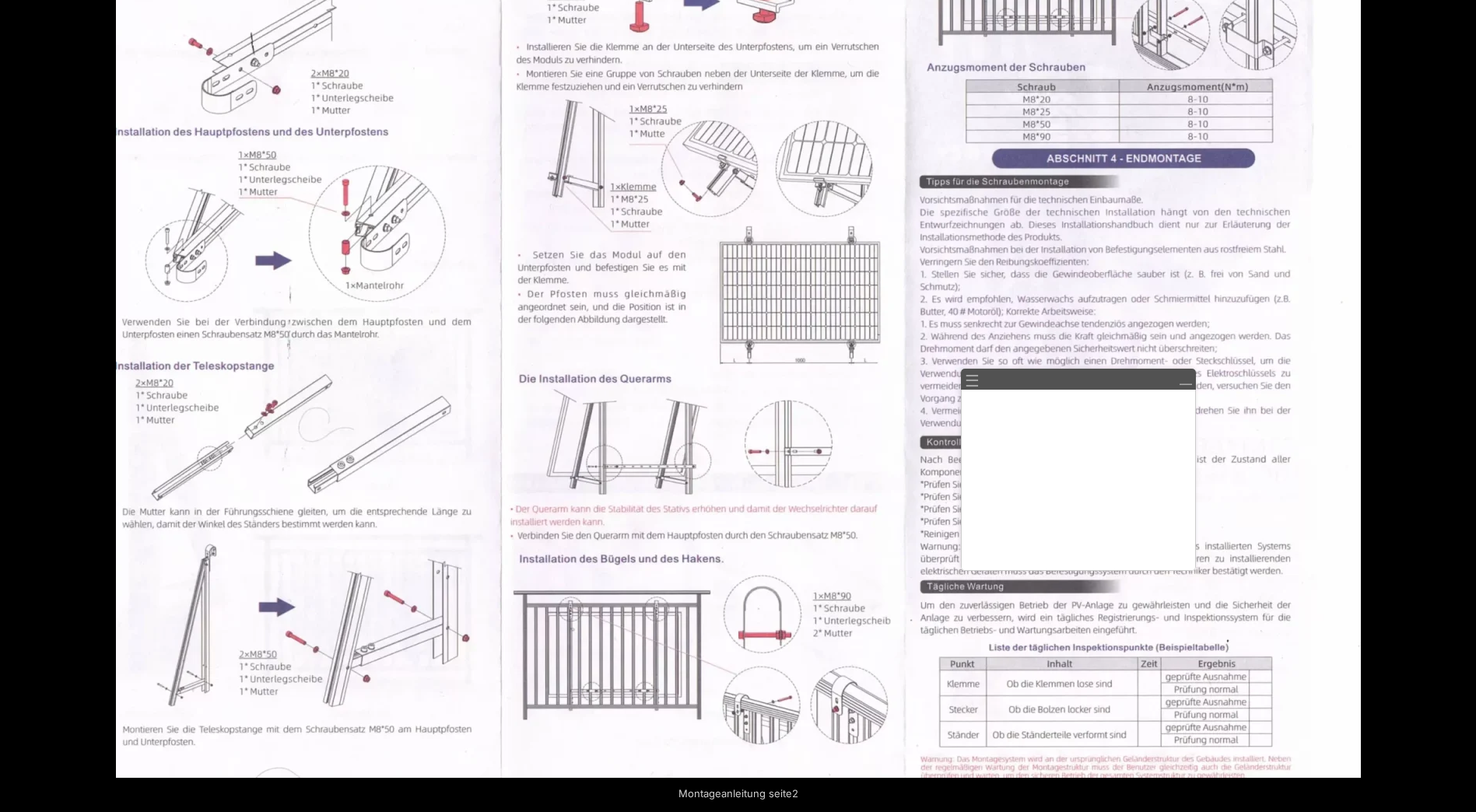
scroll to position [0, 0]
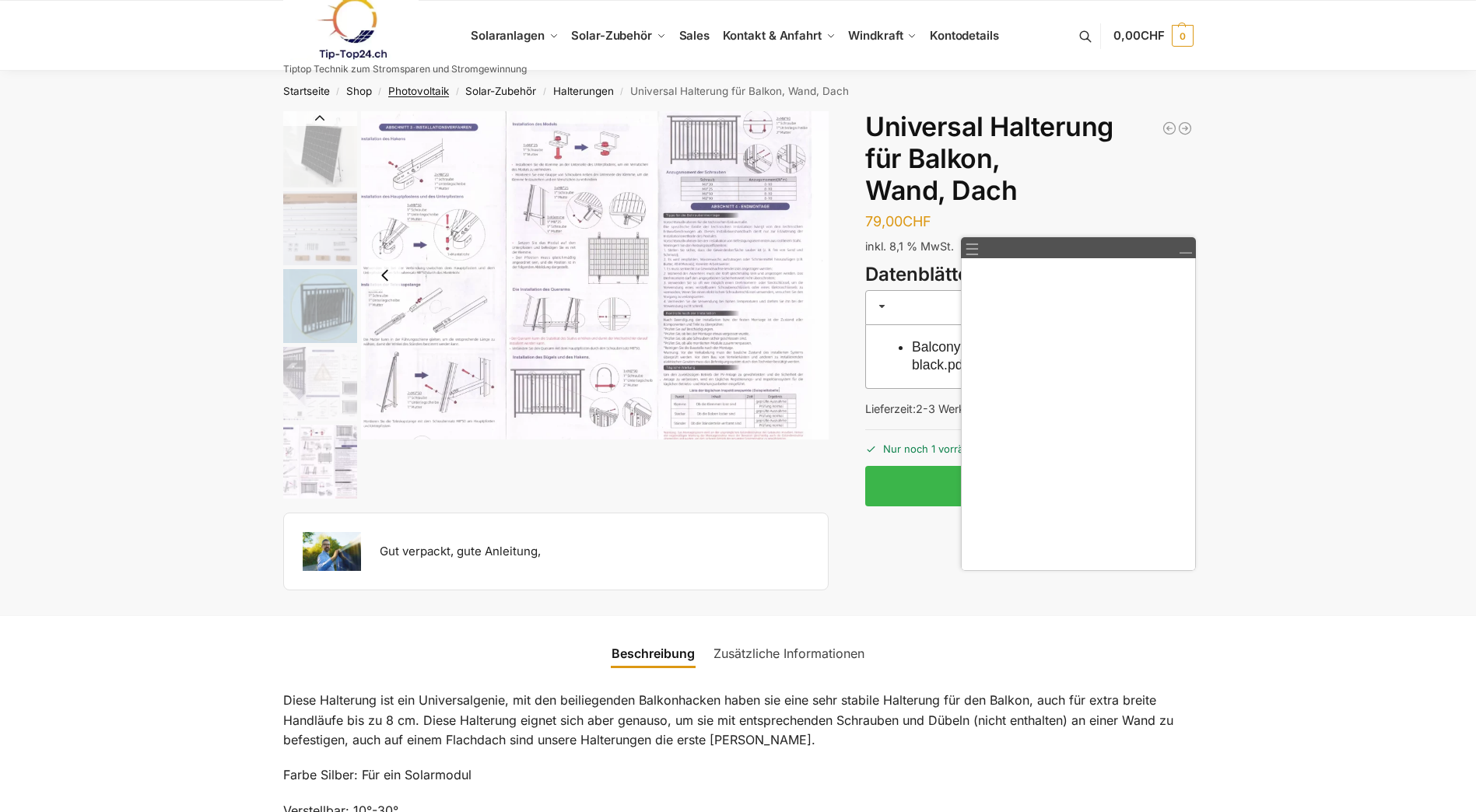
click at [421, 91] on link "Photovoltaik" at bounding box center [419, 90] width 61 height 12
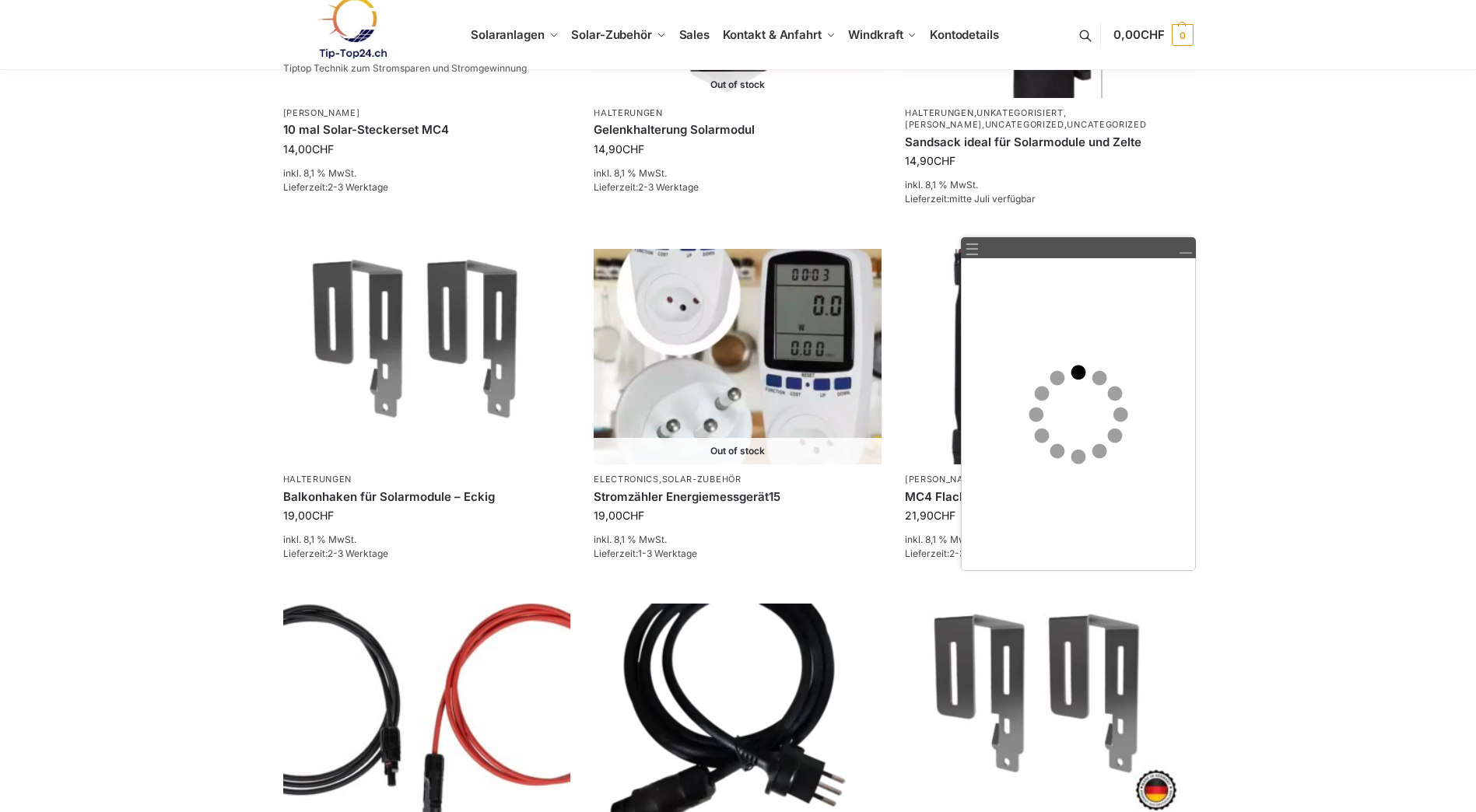
scroll to position [1322, 0]
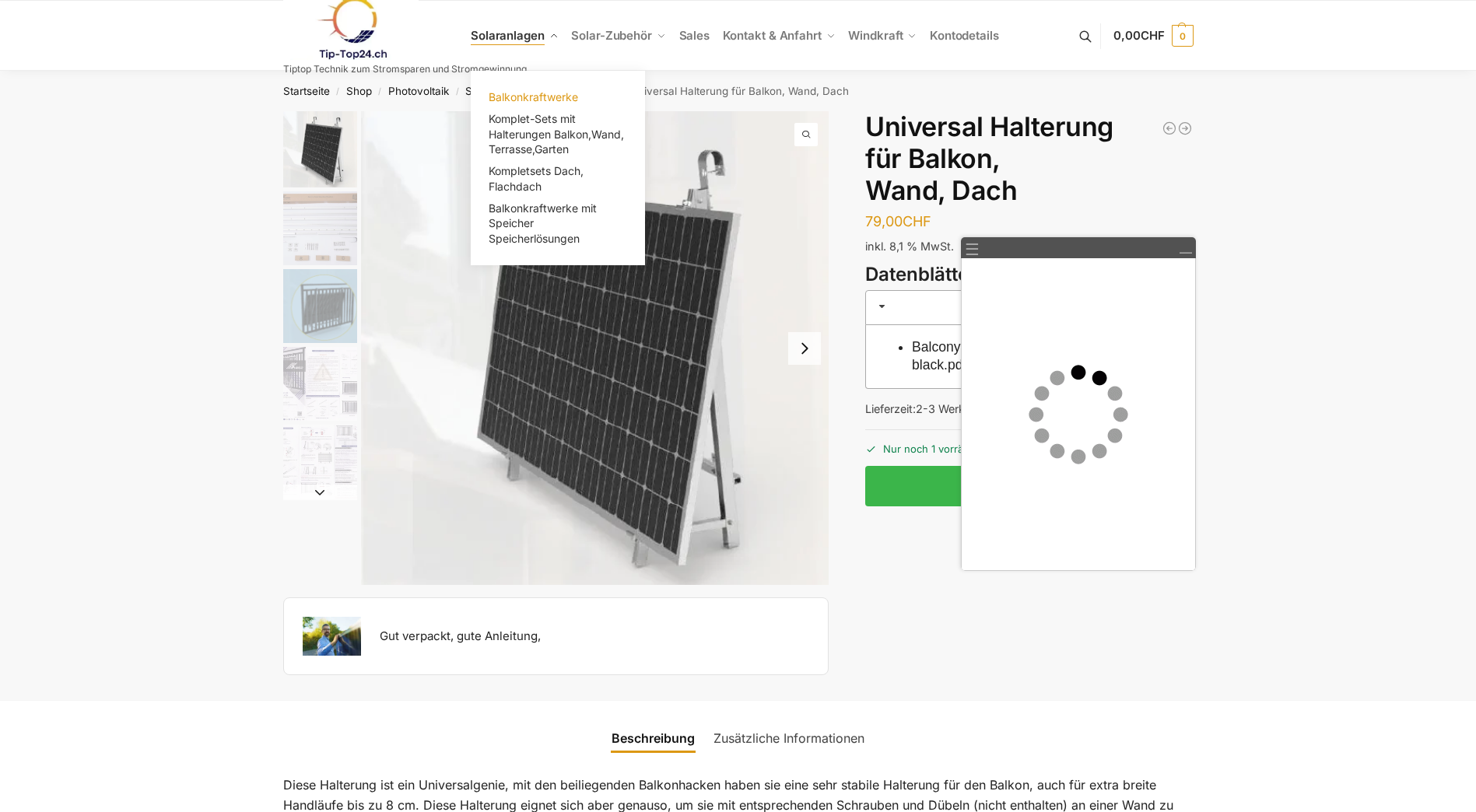
click at [545, 98] on span "Balkonkraftwerke" at bounding box center [534, 97] width 89 height 13
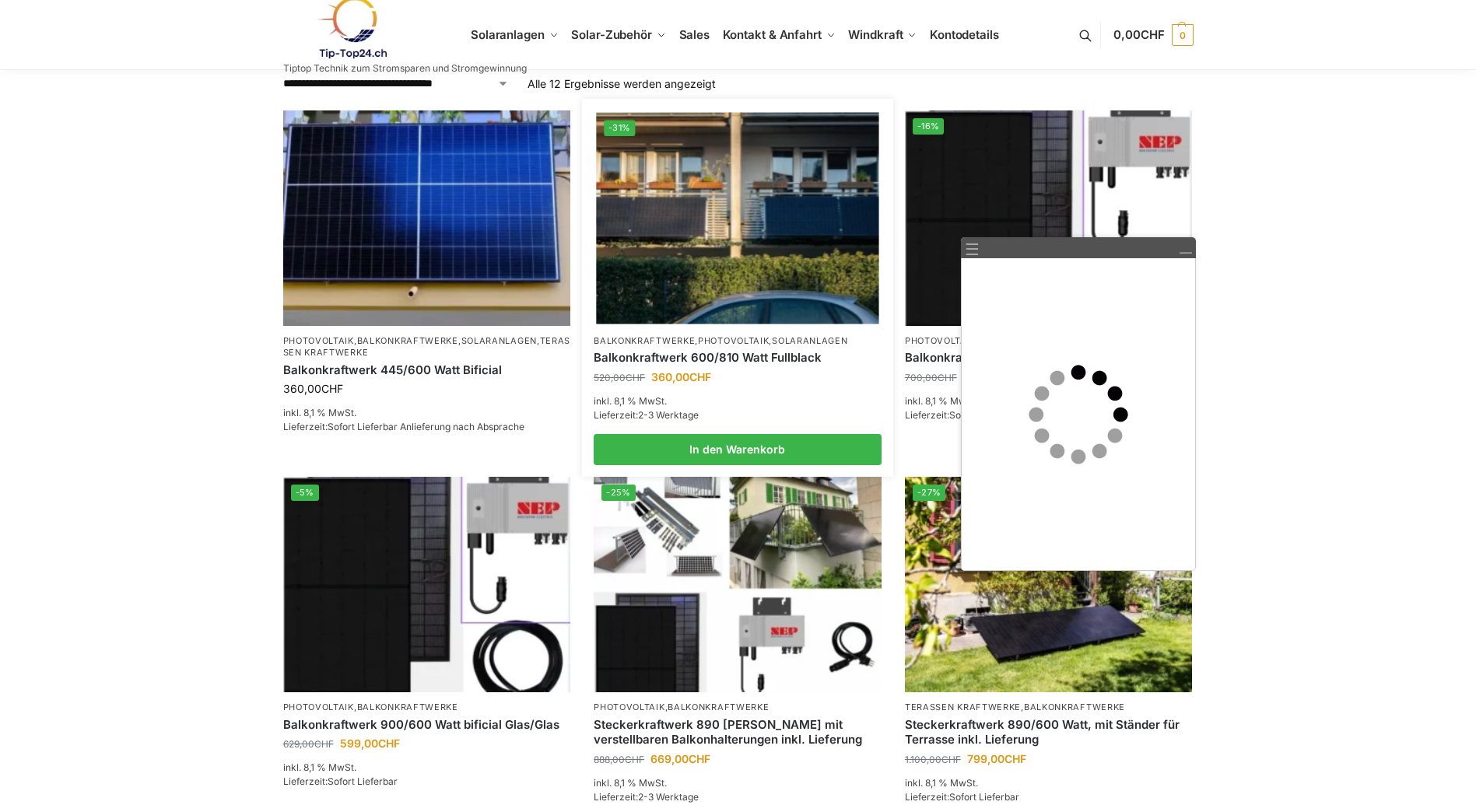
scroll to position [311, 0]
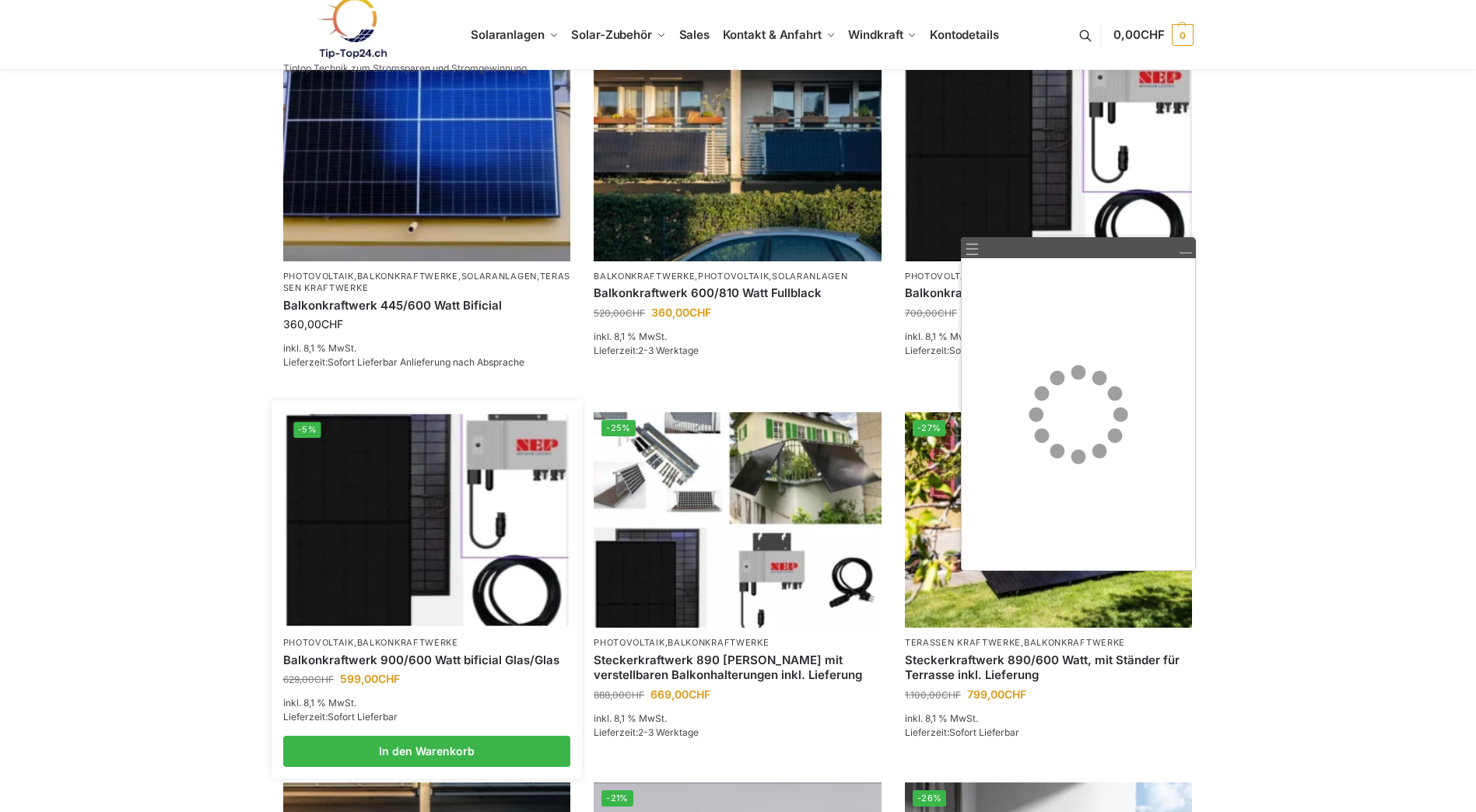
click at [467, 550] on img at bounding box center [427, 520] width 282 height 211
